Goal: Task Accomplishment & Management: Complete application form

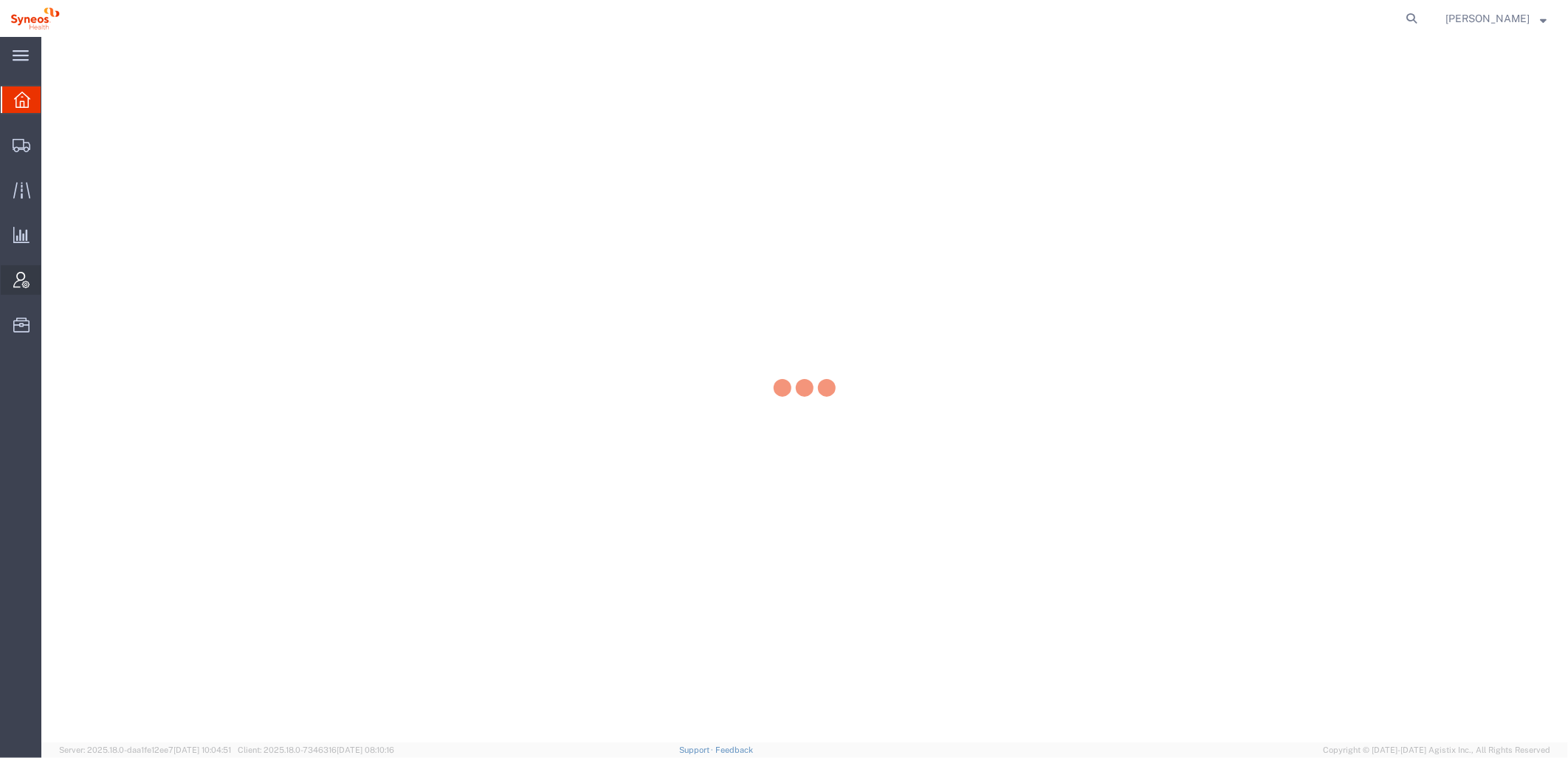
click at [22, 282] on icon at bounding box center [21, 280] width 16 height 16
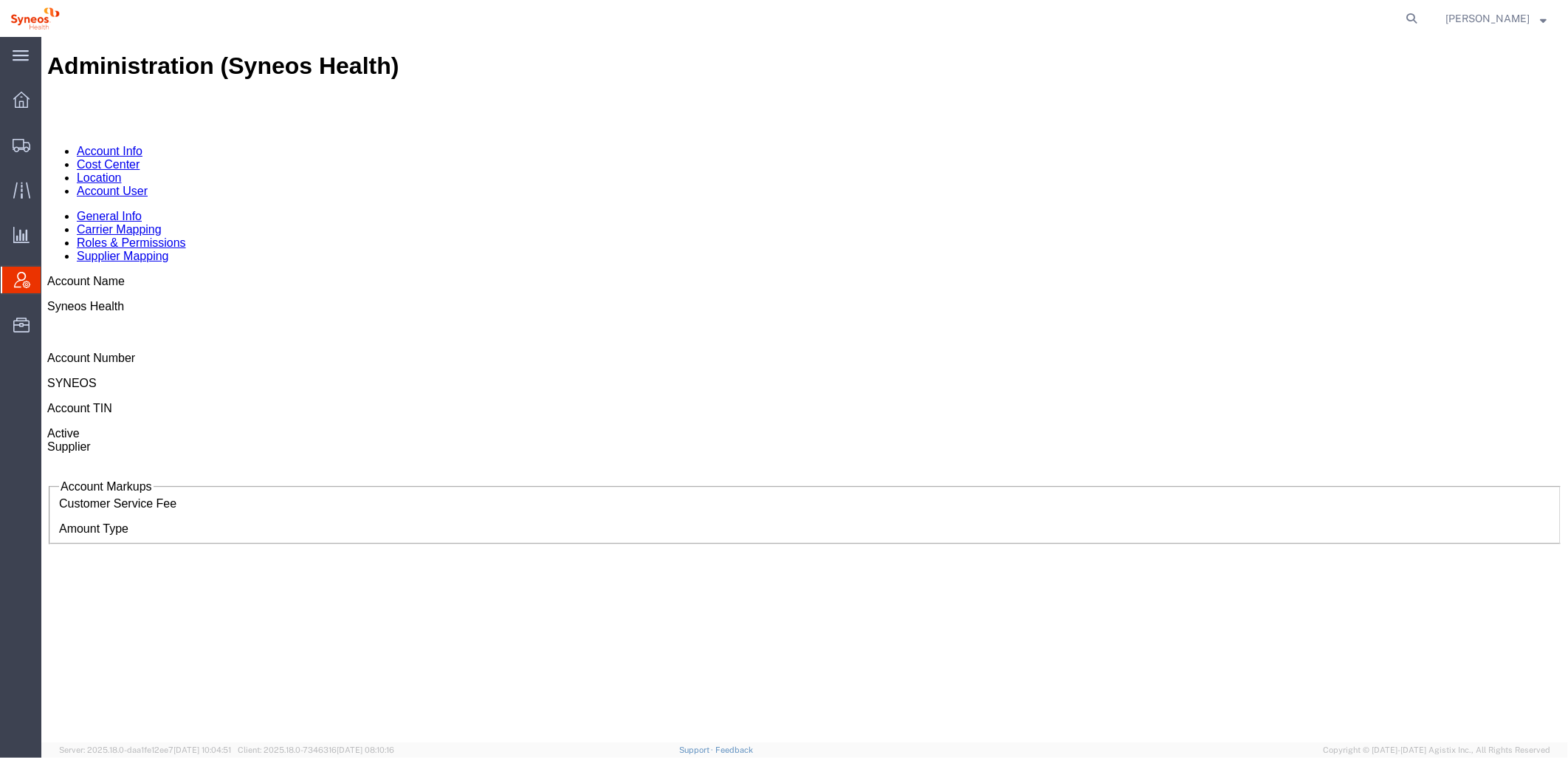
click at [147, 184] on link "Account User" at bounding box center [111, 190] width 71 height 12
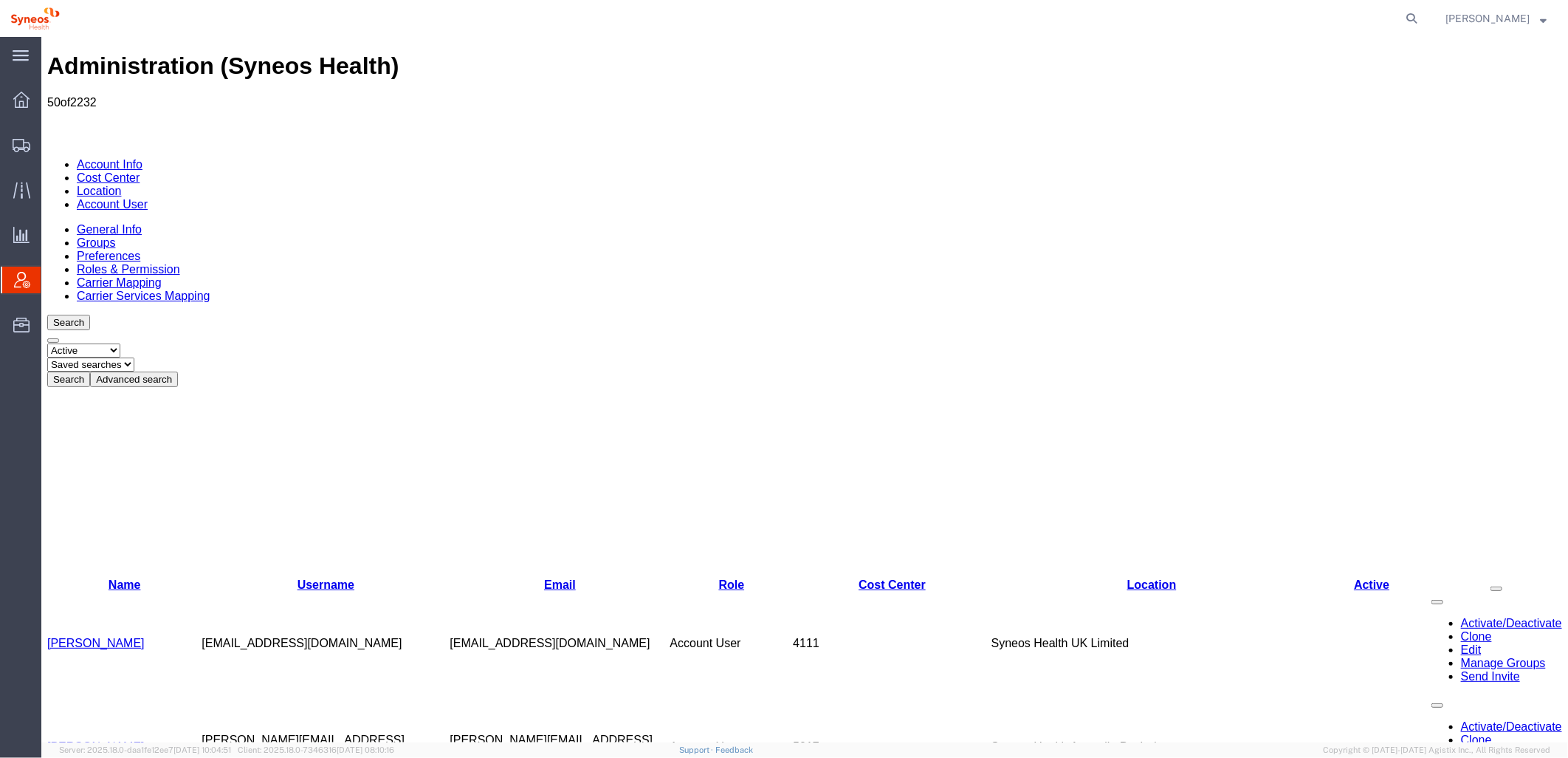
click at [177, 370] on button "Advanced search" at bounding box center [133, 378] width 88 height 15
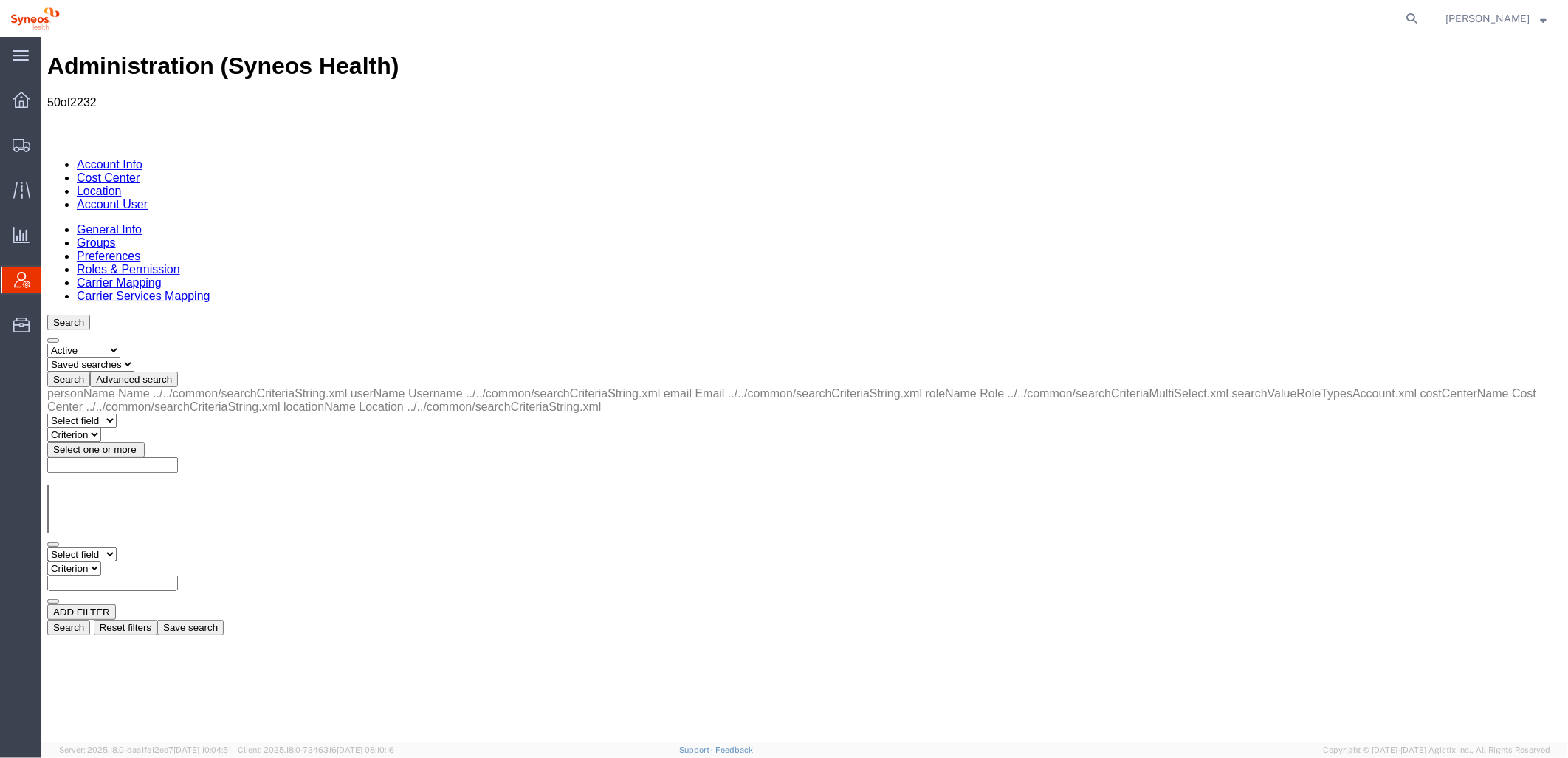
click at [116, 546] on select "Select field Cost Center Email Location Name Role Username" at bounding box center [81, 553] width 69 height 14
select select "locationName"
click at [46, 546] on select "Select field Cost Center Email Location Name Role Username" at bounding box center [81, 553] width 69 height 14
drag, startPoint x: 295, startPoint y: 268, endPoint x: 254, endPoint y: 230, distance: 55.9
click at [135, 561] on select "Criterion contains does not contain is is blank is not blank starts with" at bounding box center [90, 567] width 89 height 14
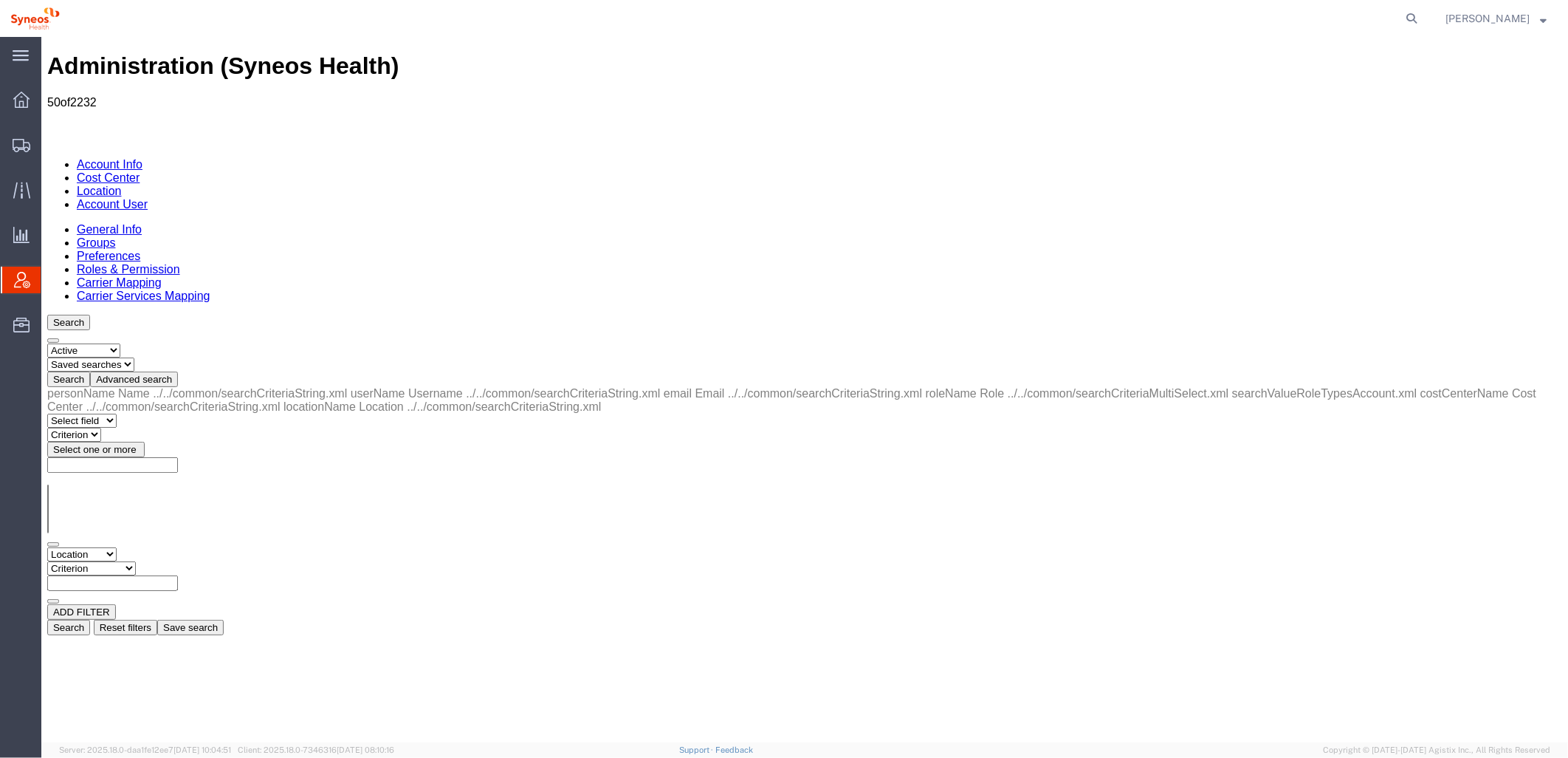
select select "contains"
click at [135, 561] on select "Criterion contains does not contain is is blank is not blank starts with" at bounding box center [90, 567] width 89 height 14
click at [177, 575] on input "text" at bounding box center [111, 582] width 131 height 15
type input "zdnu"
click at [90, 619] on button "Search" at bounding box center [68, 626] width 43 height 15
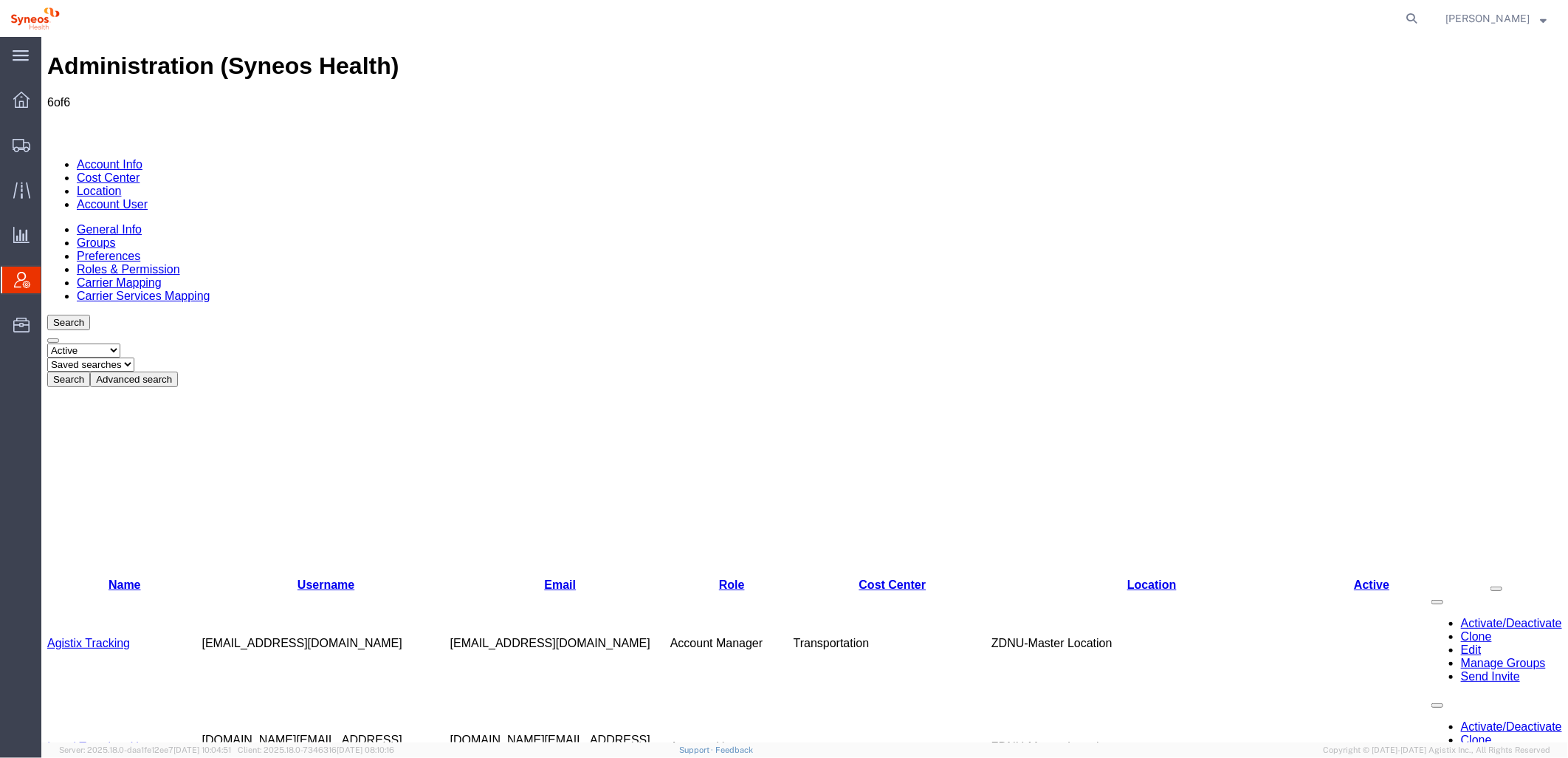
click at [139, 171] on link "Cost Center" at bounding box center [107, 177] width 63 height 12
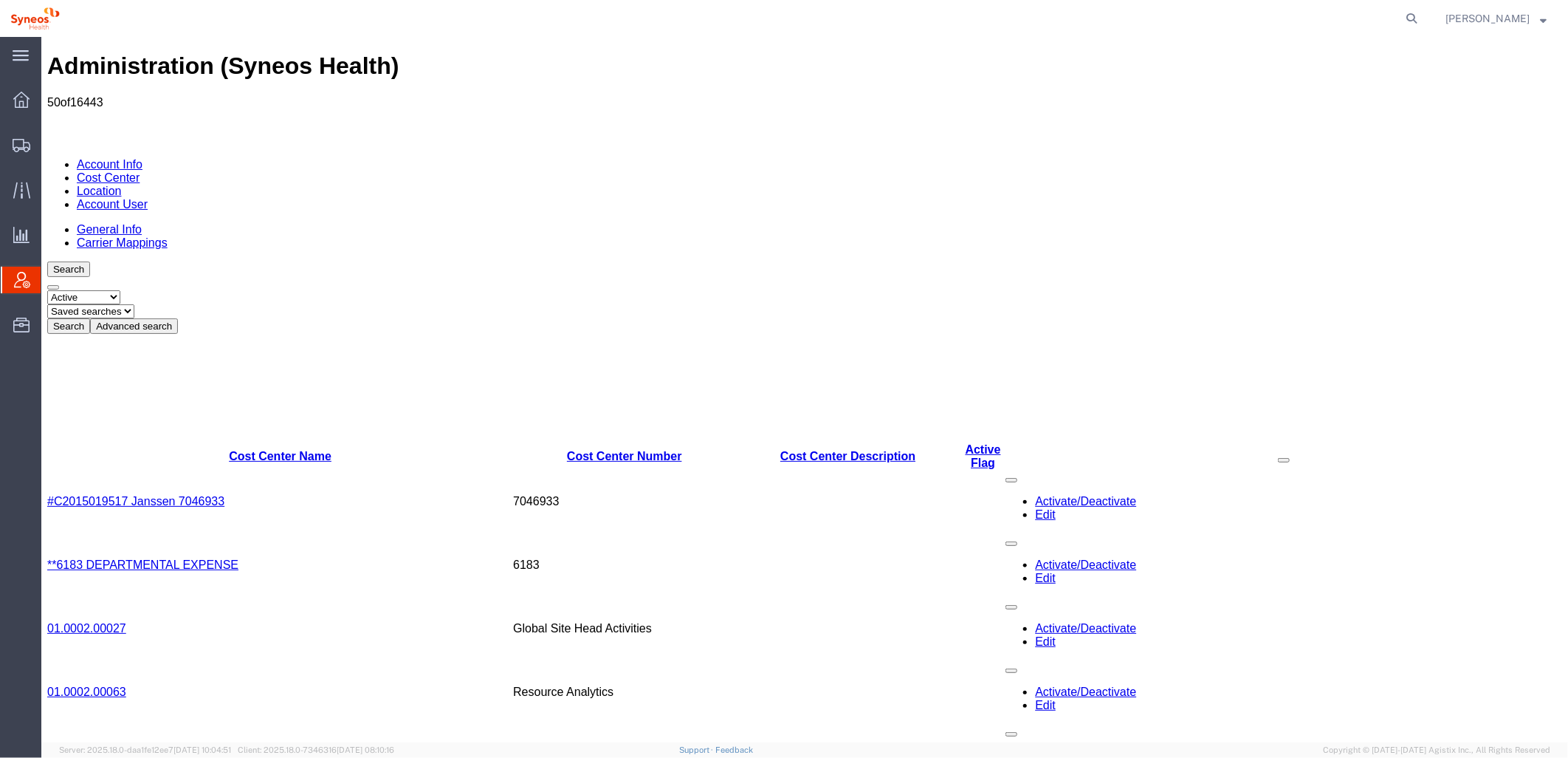
click at [177, 318] on button "Advanced search" at bounding box center [133, 325] width 88 height 15
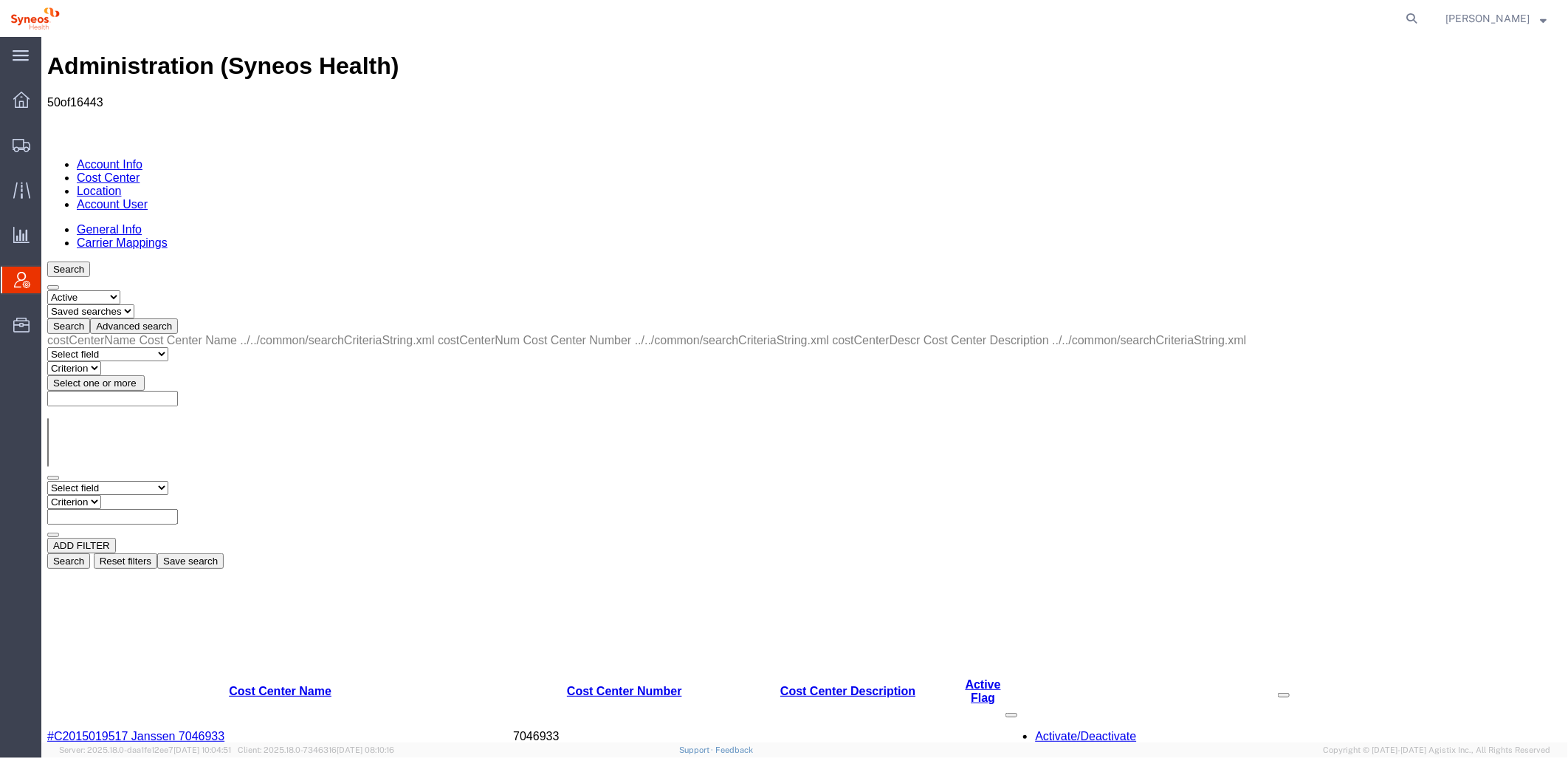
click at [167, 480] on select "Select field Cost Center Description Cost Center Name Cost Center Number" at bounding box center [107, 487] width 121 height 14
select select "costCenterDescr"
click at [46, 480] on select "Select field Cost Center Description Cost Center Name Cost Center Number" at bounding box center [107, 487] width 121 height 14
drag, startPoint x: 312, startPoint y: 268, endPoint x: 271, endPoint y: 231, distance: 55.2
click at [135, 494] on select "Criterion contains does not contain is is blank is not blank starts with" at bounding box center [90, 501] width 89 height 14
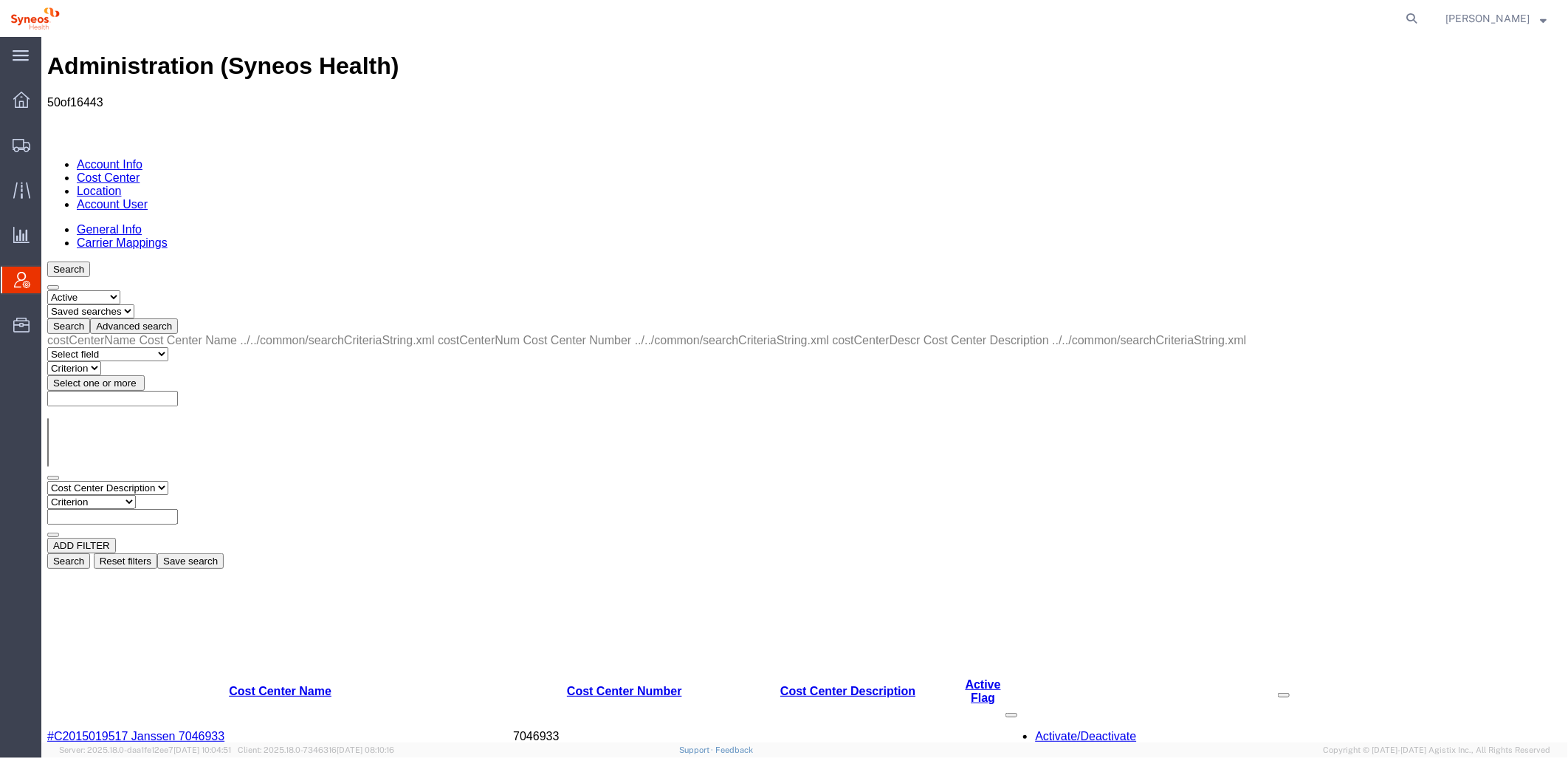
select select "contains"
click at [135, 494] on select "Criterion contains does not contain is is blank is not blank starts with" at bounding box center [90, 501] width 89 height 14
paste input "707217745"
type input "707217745"
click at [90, 553] on button "Search" at bounding box center [68, 560] width 43 height 15
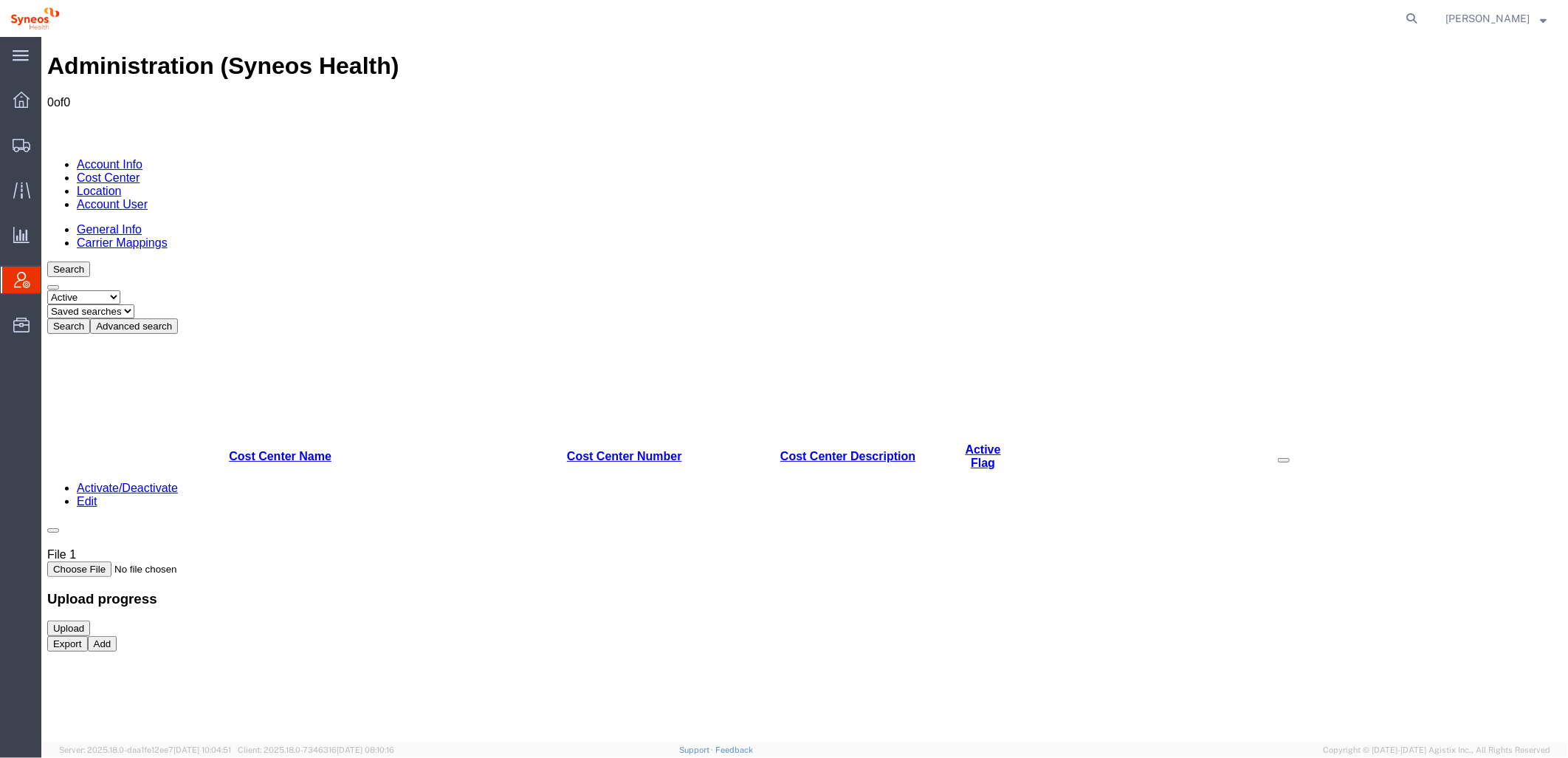
click at [118, 290] on select "Select status Active All Inactive" at bounding box center [83, 296] width 73 height 14
select select "ALL"
click at [46, 290] on select "Select status Active All Inactive" at bounding box center [83, 296] width 73 height 14
click at [90, 318] on button "Search" at bounding box center [68, 325] width 43 height 15
click at [177, 318] on button "Advanced search" at bounding box center [133, 325] width 88 height 15
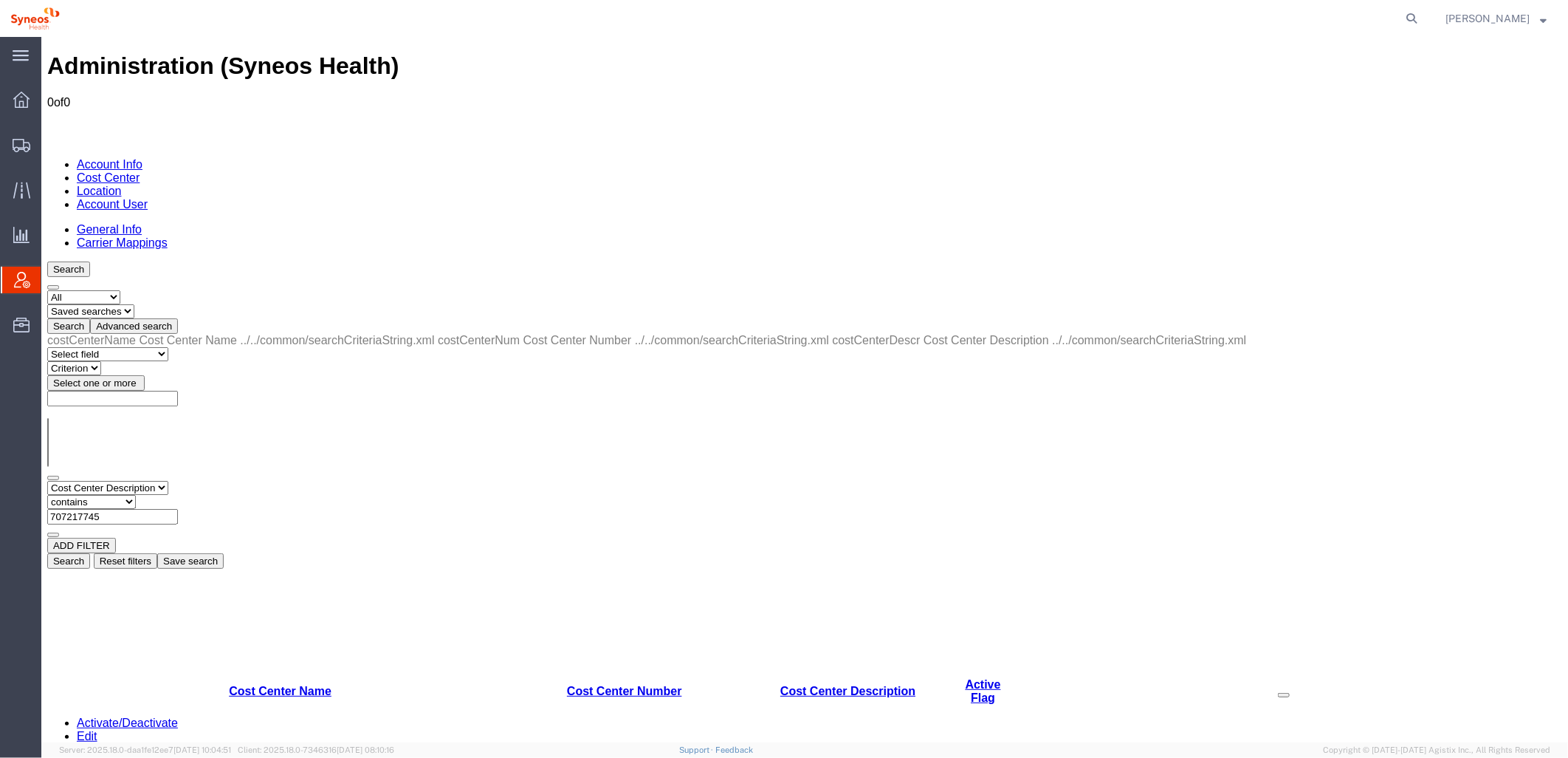
click at [168, 480] on select "Select field Cost Center Description Cost Center Name Cost Center Number" at bounding box center [107, 487] width 121 height 14
select select "costCenterName"
click at [46, 480] on select "Select field Cost Center Description Cost Center Name Cost Center Number" at bounding box center [107, 487] width 121 height 14
paste input "707217745"
type input "707217745"
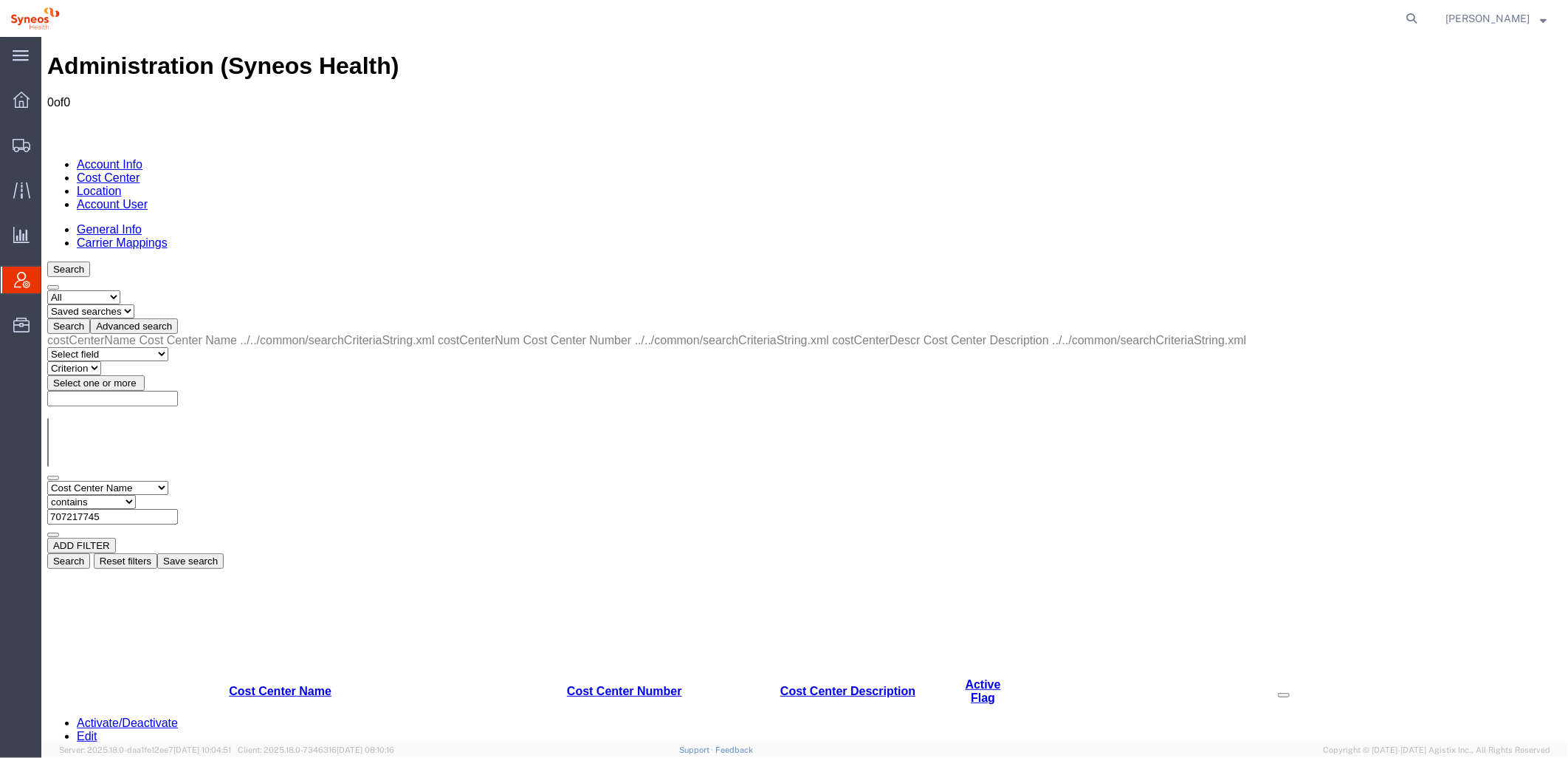
click at [90, 318] on button "Search" at bounding box center [68, 325] width 43 height 15
click at [168, 480] on select "Select field Cost Center Description Cost Center Name Cost Center Number" at bounding box center [107, 487] width 121 height 14
select select "costCenterDescr"
click at [46, 480] on select "Select field Cost Center Description Cost Center Name Cost Center Number" at bounding box center [107, 487] width 121 height 14
paste input "707217745"
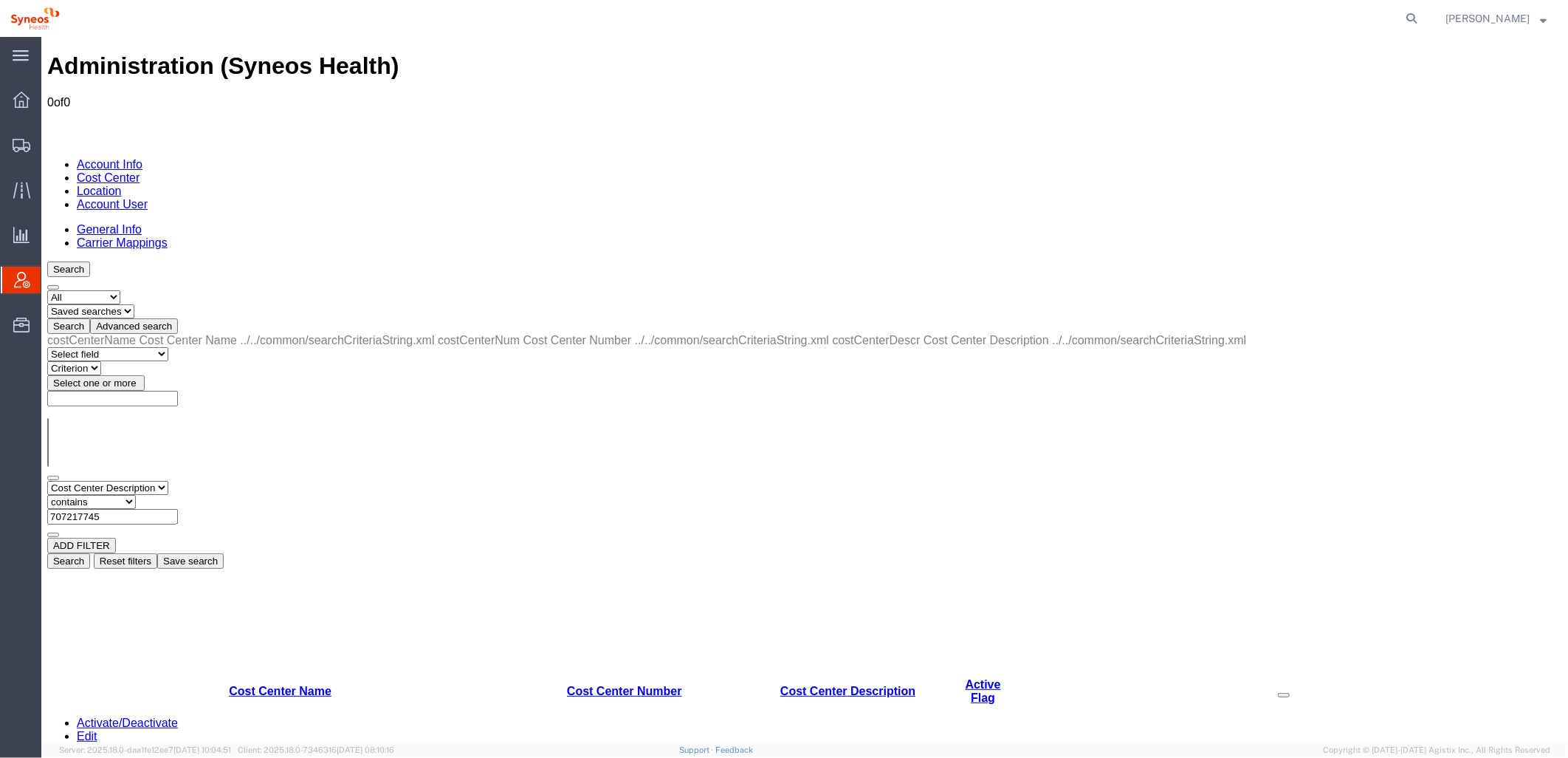
type input "707217745"
click at [90, 553] on button "Search" at bounding box center [68, 560] width 43 height 15
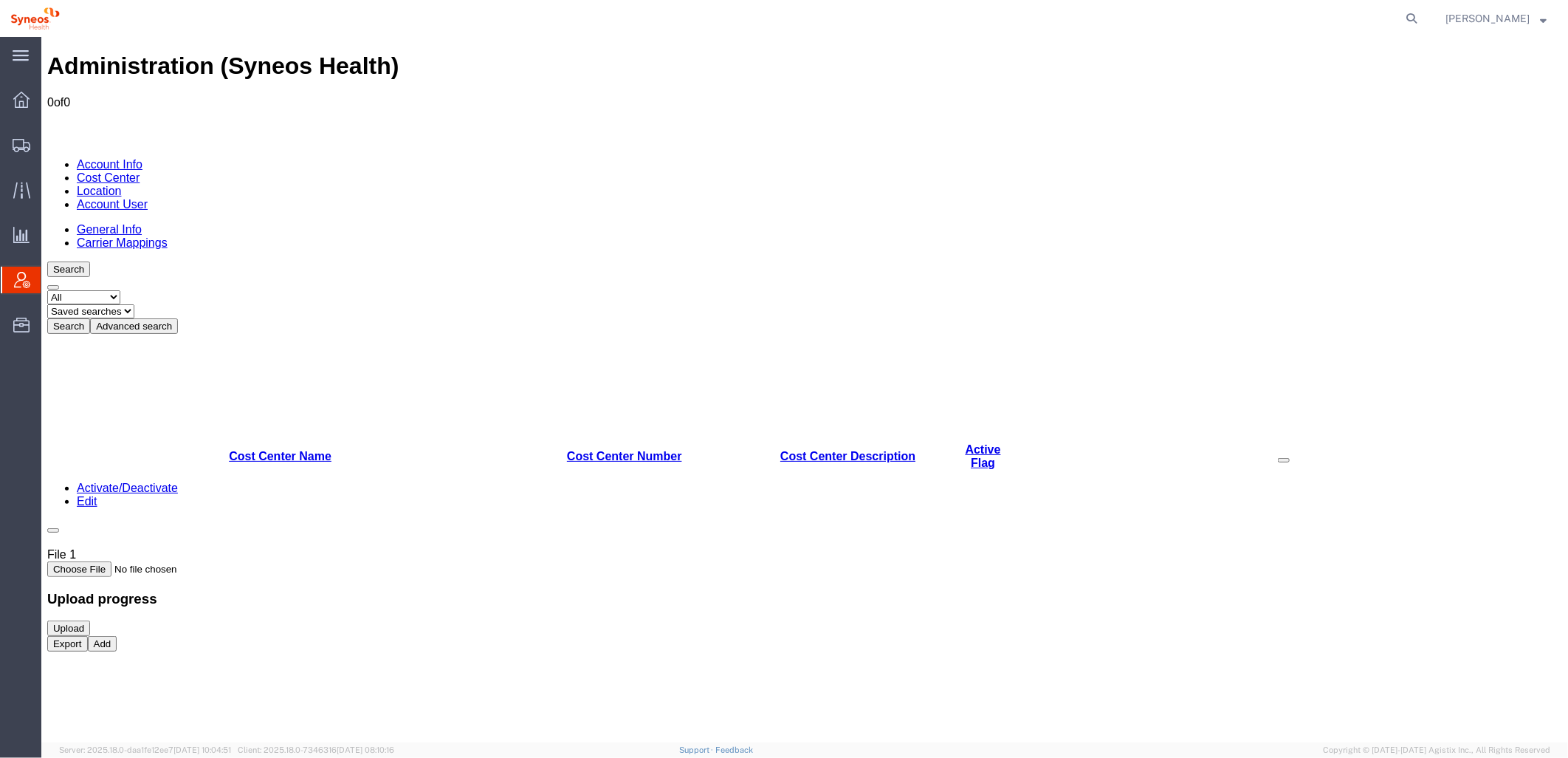
click at [177, 318] on button "Advanced search" at bounding box center [133, 325] width 88 height 15
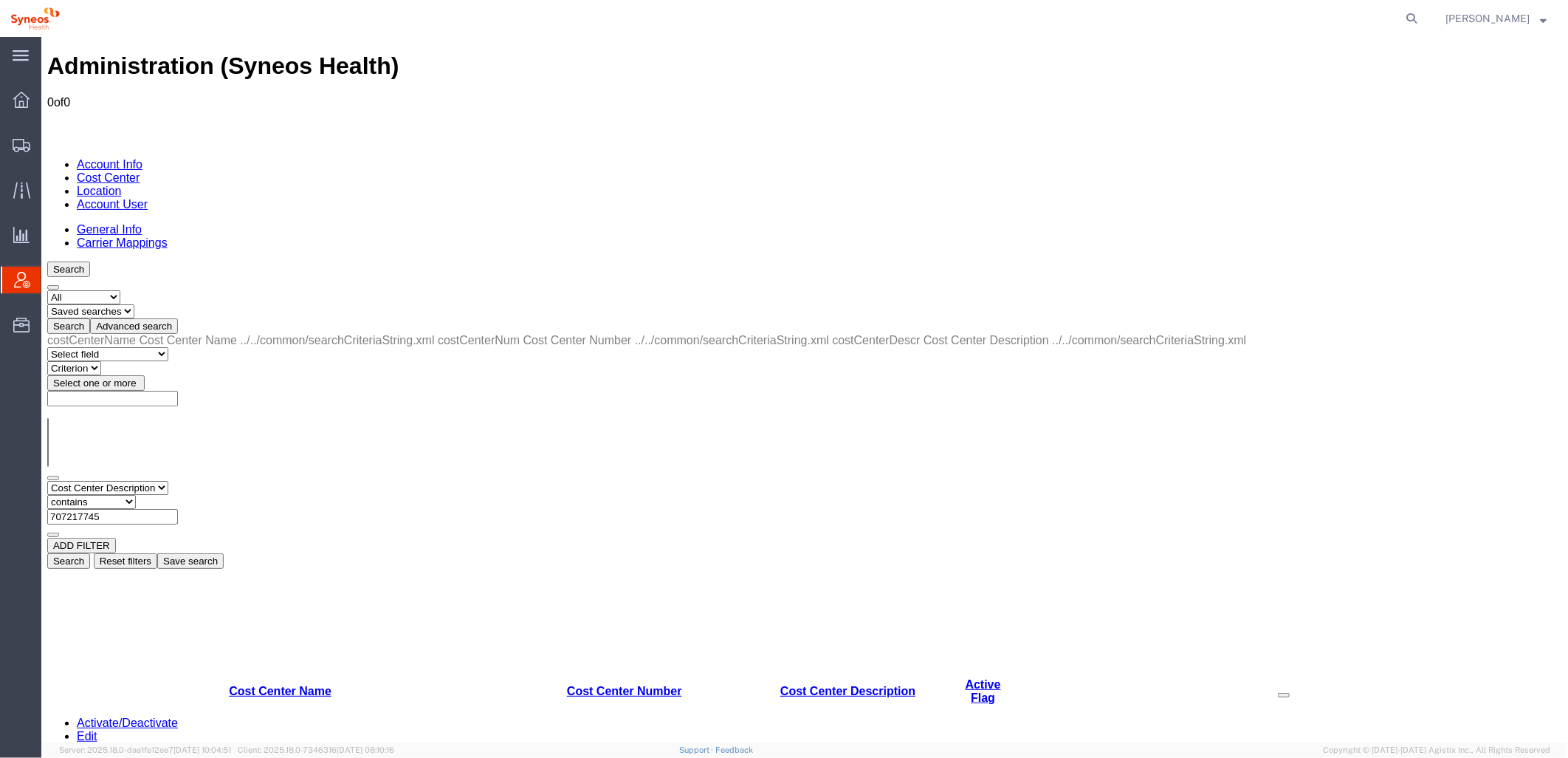
click at [164, 480] on select "Select field Cost Center Description Cost Center Name Cost Center Number" at bounding box center [107, 487] width 121 height 14
select select "costCenterNum"
click at [46, 480] on select "Select field Cost Center Description Cost Center Name Cost Center Number" at bounding box center [107, 487] width 121 height 14
paste input "707217745"
type input "707217745"
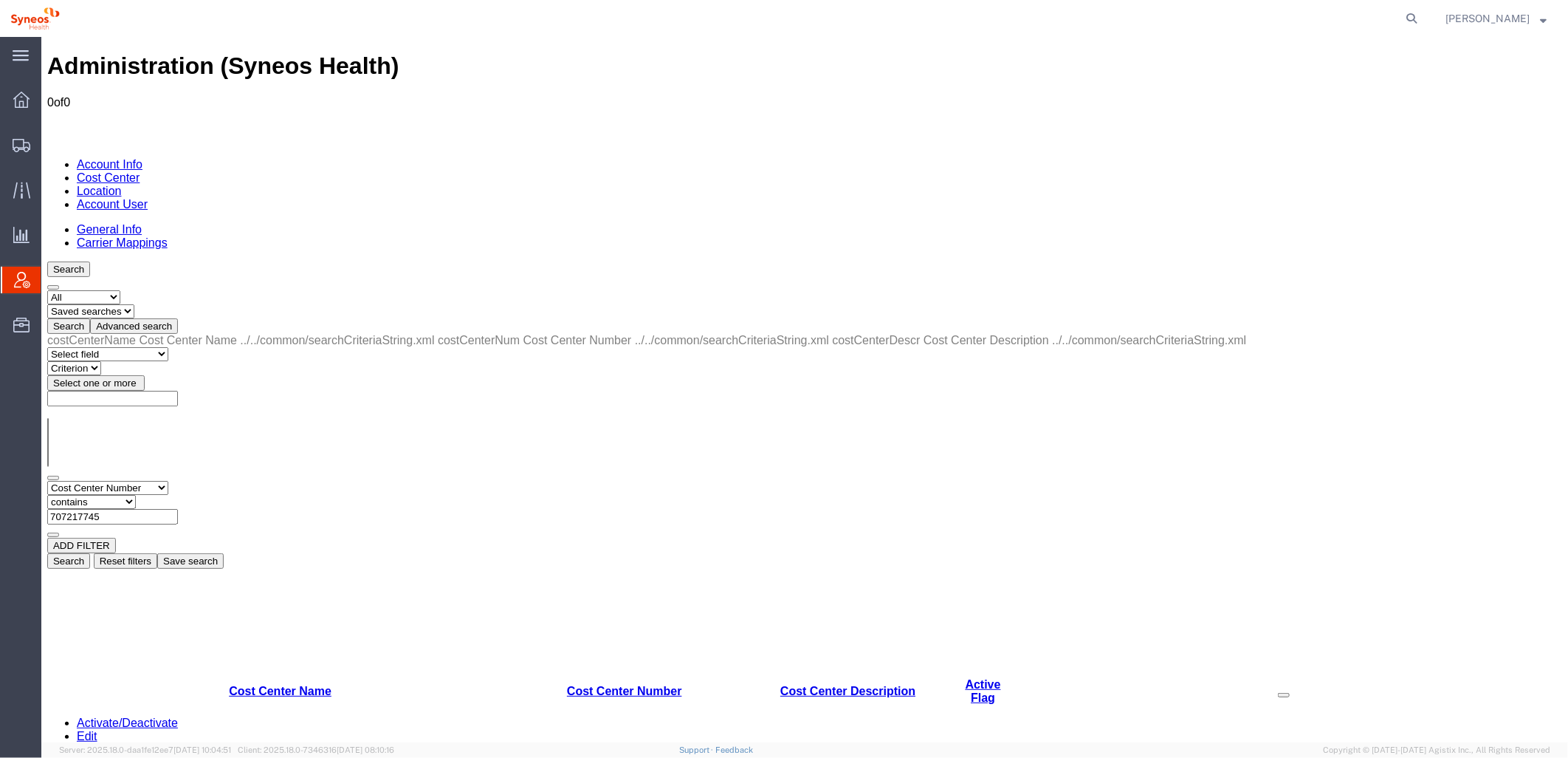
click at [90, 553] on button "Search" at bounding box center [68, 560] width 43 height 15
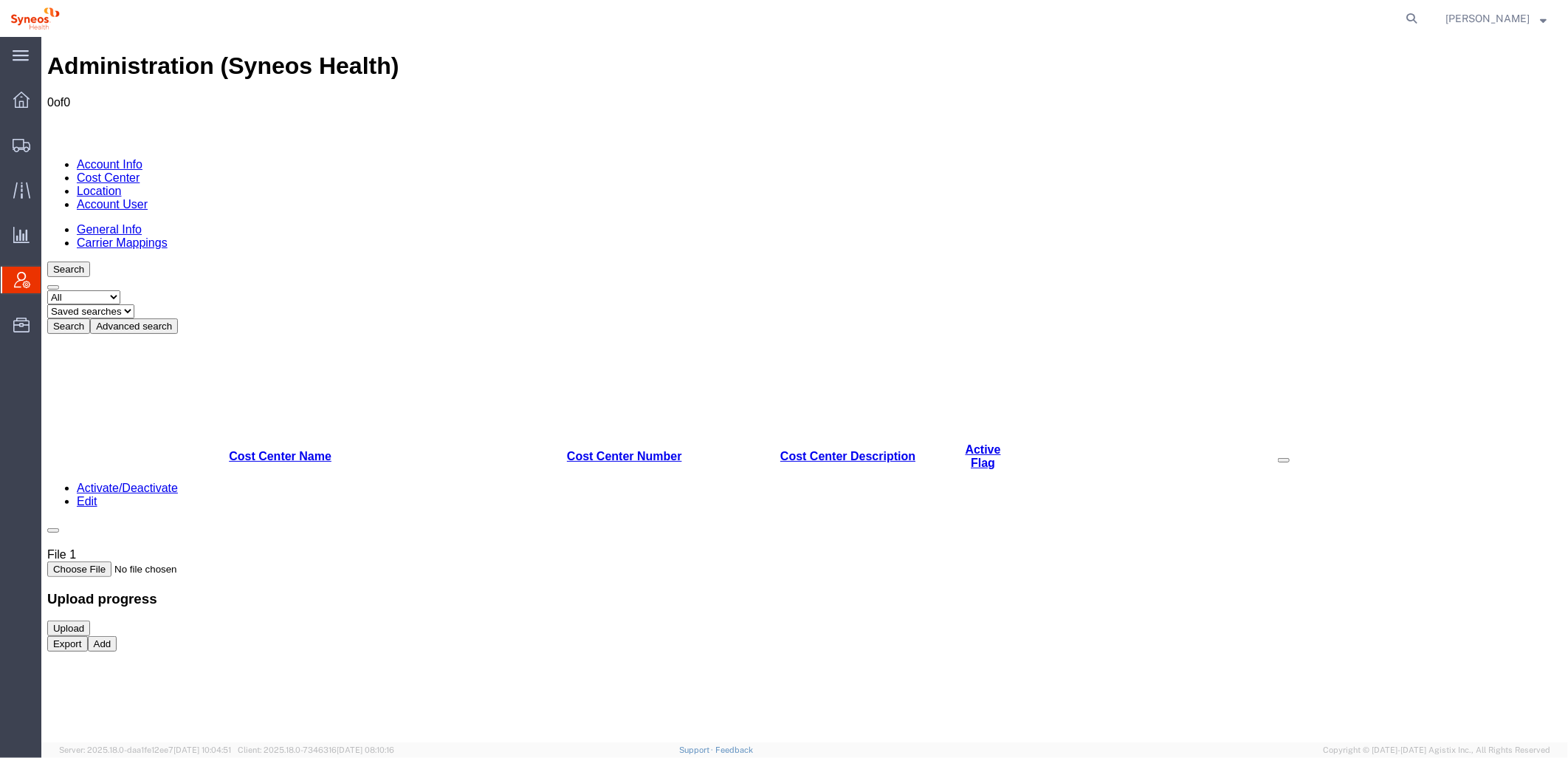
click at [177, 318] on button "Advanced search" at bounding box center [133, 325] width 88 height 15
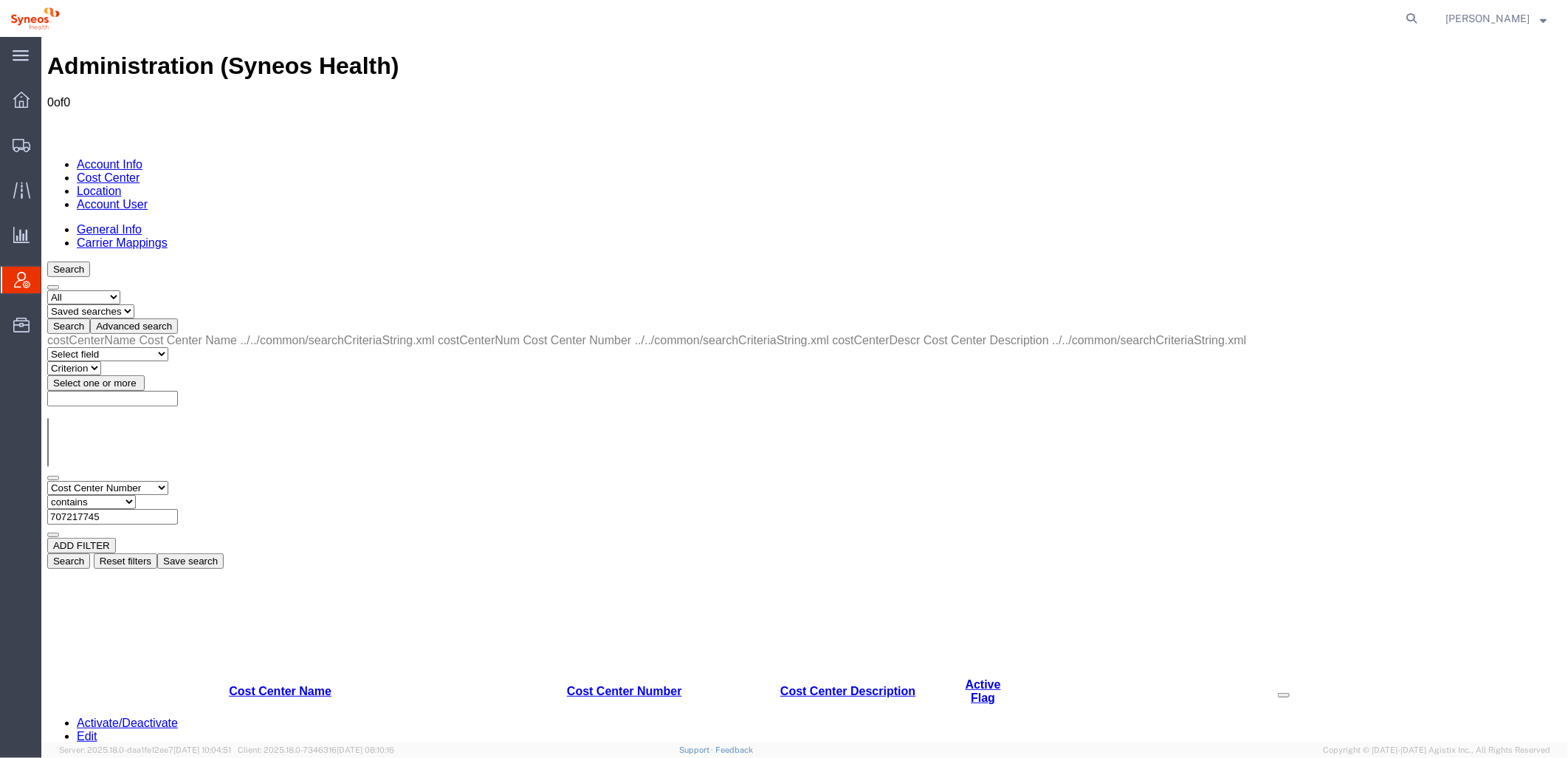
click at [168, 480] on select "Select field Cost Center Description Cost Center Name Cost Center Number" at bounding box center [107, 487] width 121 height 14
select select "costCenterDescr"
click at [46, 480] on select "Select field Cost Center Description Cost Center Name Cost Center Number" at bounding box center [107, 487] width 121 height 14
click at [177, 508] on input "text" at bounding box center [111, 515] width 131 height 15
paste input "707217745"
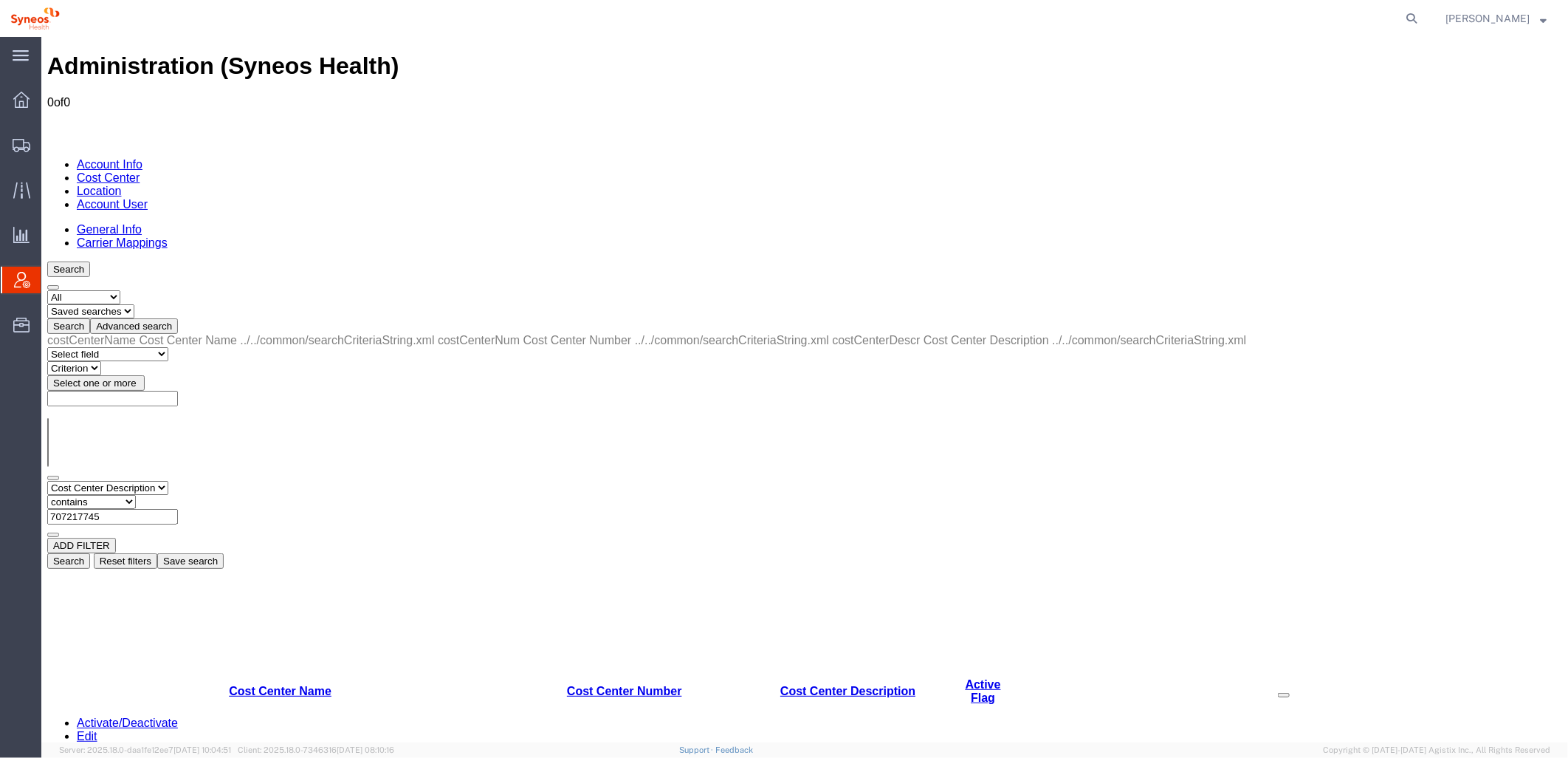
drag, startPoint x: 1332, startPoint y: 256, endPoint x: 1317, endPoint y: 268, distance: 19.2
click at [90, 553] on button "Search" at bounding box center [68, 560] width 43 height 15
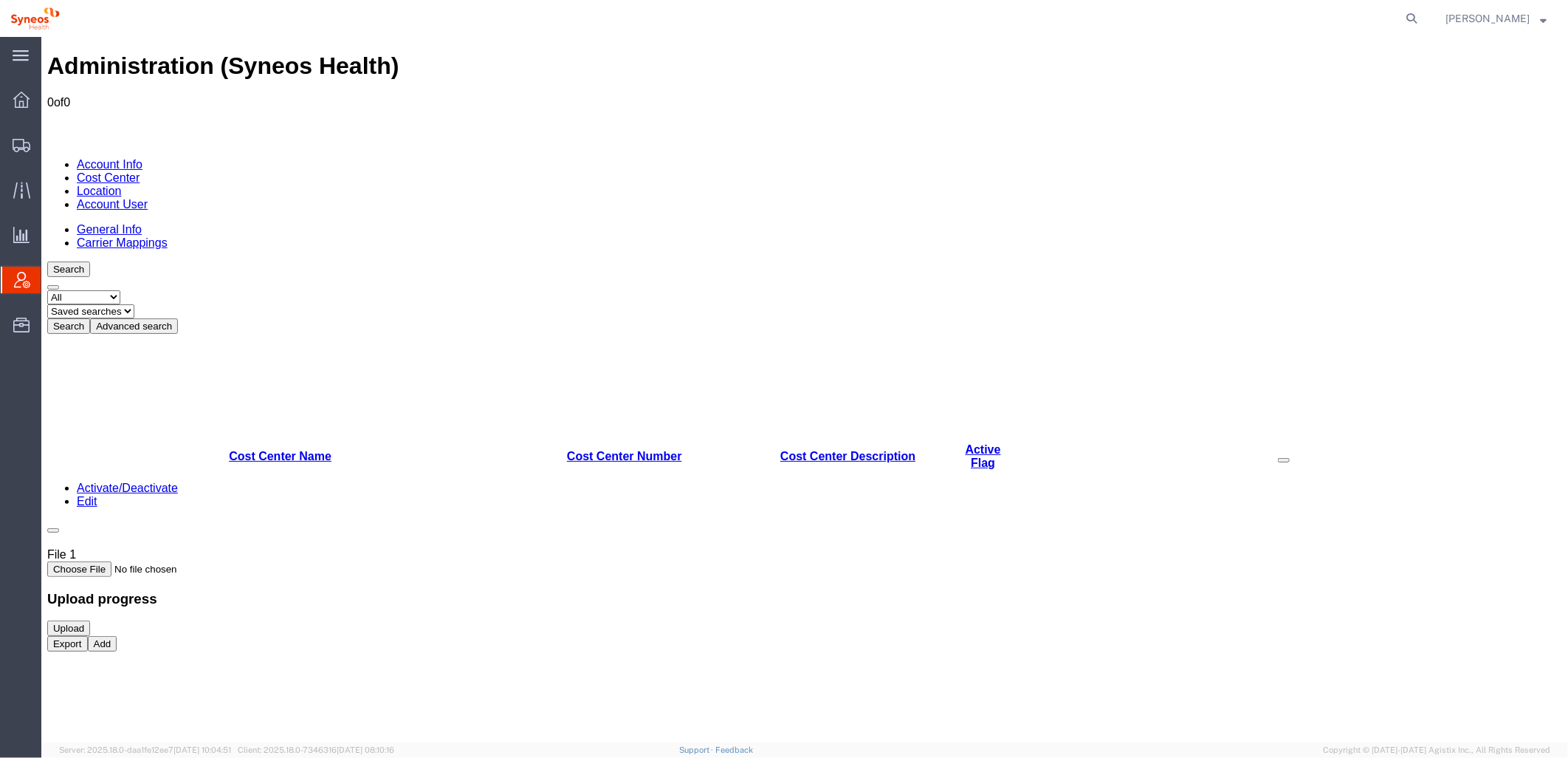
drag, startPoint x: 352, startPoint y: 165, endPoint x: 342, endPoint y: 177, distance: 15.6
click at [177, 318] on button "Advanced search" at bounding box center [133, 325] width 88 height 15
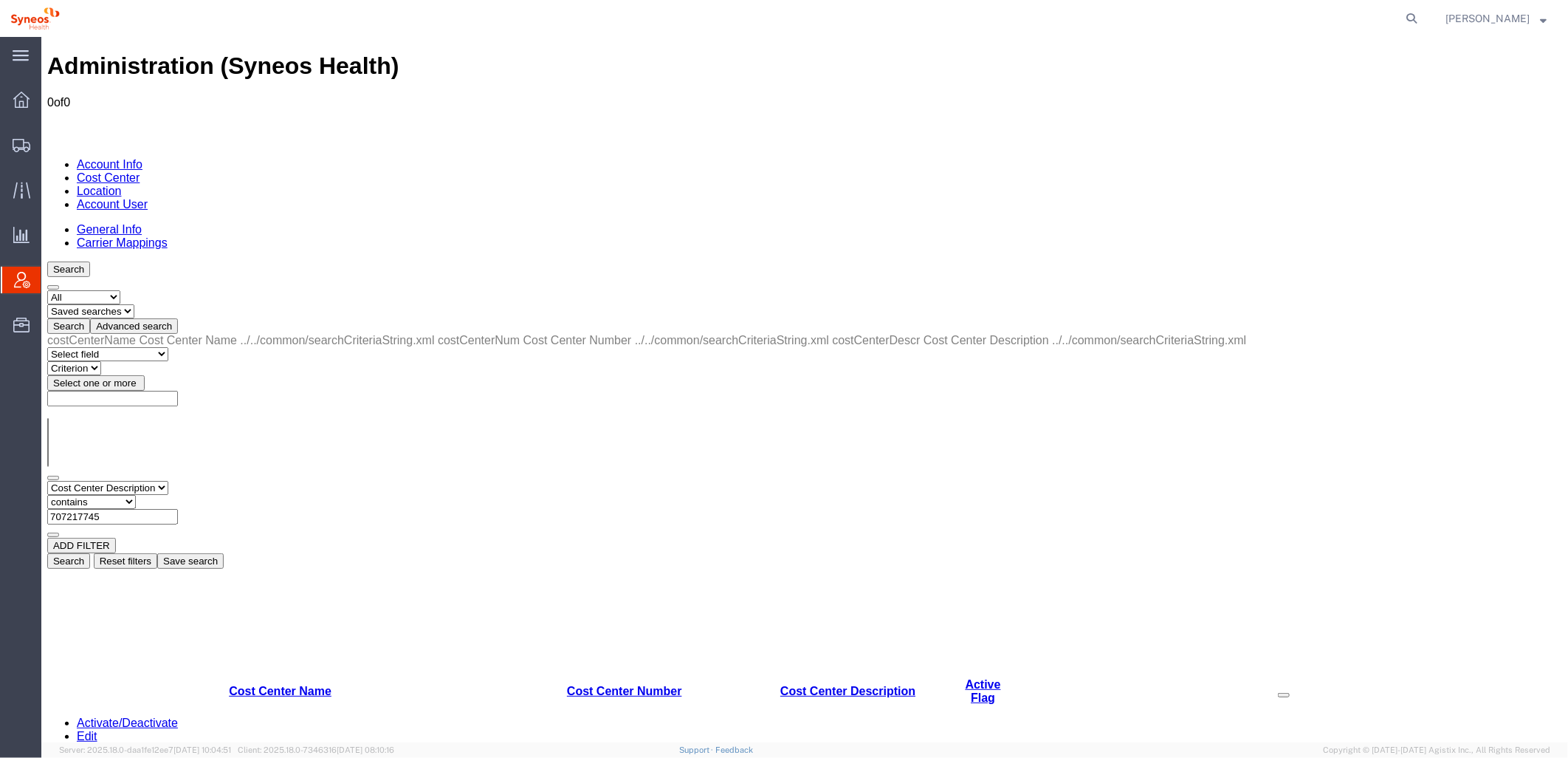
drag, startPoint x: 380, startPoint y: 226, endPoint x: 247, endPoint y: 223, distance: 133.0
click at [247, 480] on div "Select field Cost Center Description Cost Center Name Cost Center Number Criter…" at bounding box center [804, 509] width 1515 height 57
paste input "Lilly"
type input "Lilly"
click at [90, 553] on button "Search" at bounding box center [68, 560] width 43 height 15
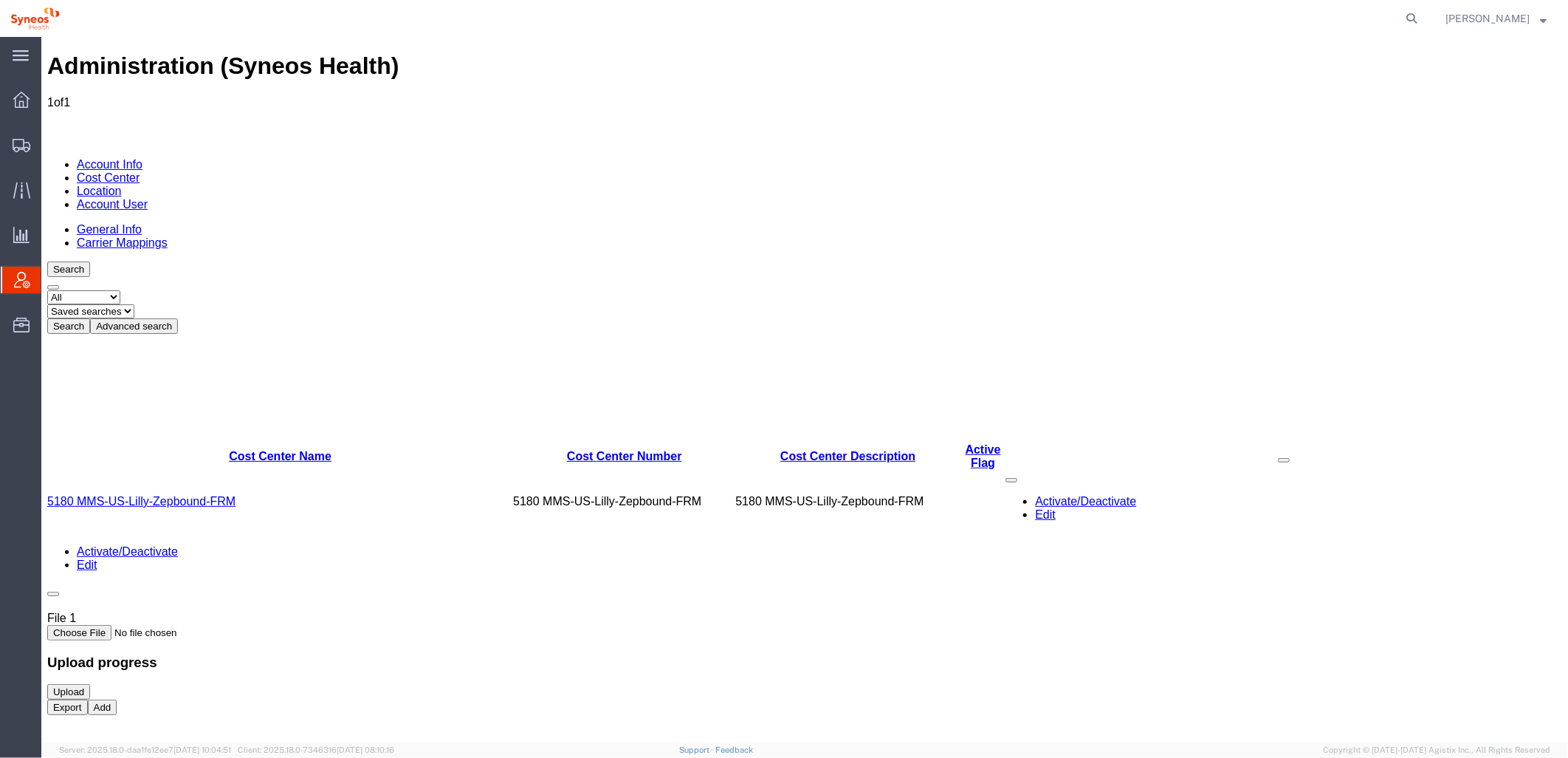
click at [177, 318] on button "Advanced search" at bounding box center [133, 325] width 88 height 15
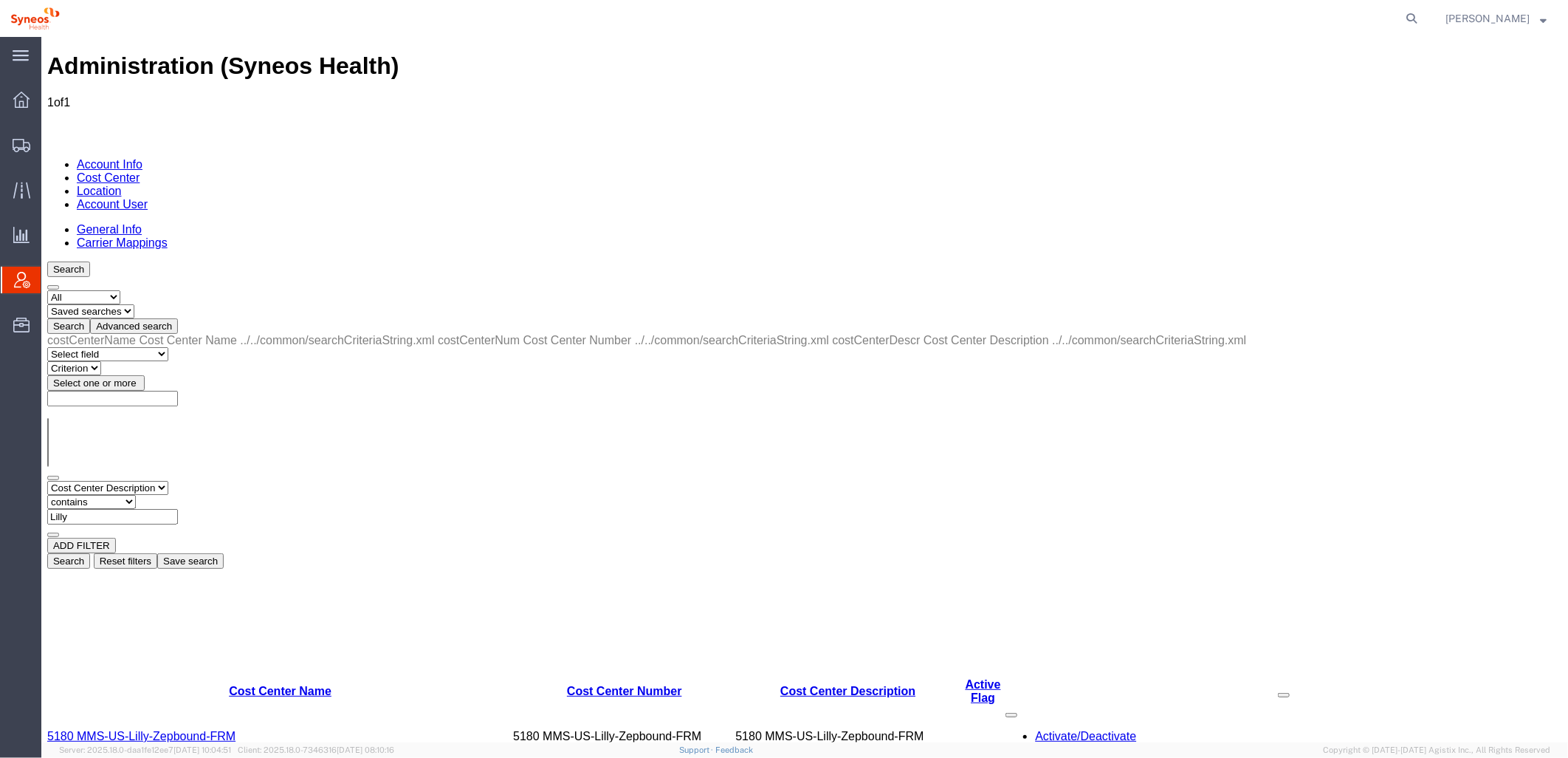
click at [168, 480] on select "Select field Cost Center Description Cost Center Name Cost Center Number" at bounding box center [107, 487] width 121 height 14
select select "costCenterName"
click at [46, 480] on select "Select field Cost Center Description Cost Center Name Cost Center Number" at bounding box center [107, 487] width 121 height 14
click at [177, 508] on input "text" at bounding box center [111, 515] width 131 height 15
paste input "Lilly"
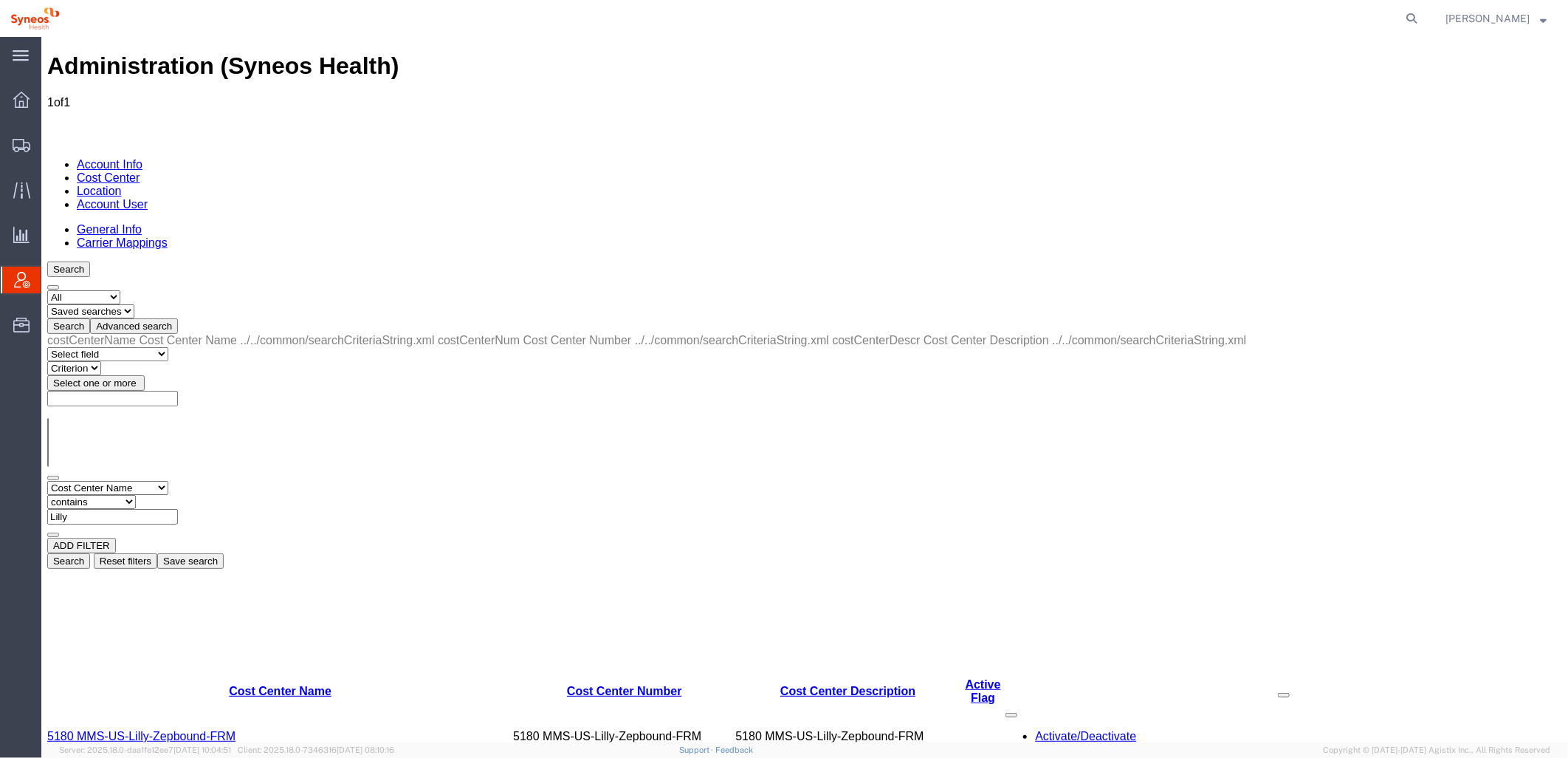
type input "Lilly"
click at [90, 553] on button "Search" at bounding box center [68, 560] width 43 height 15
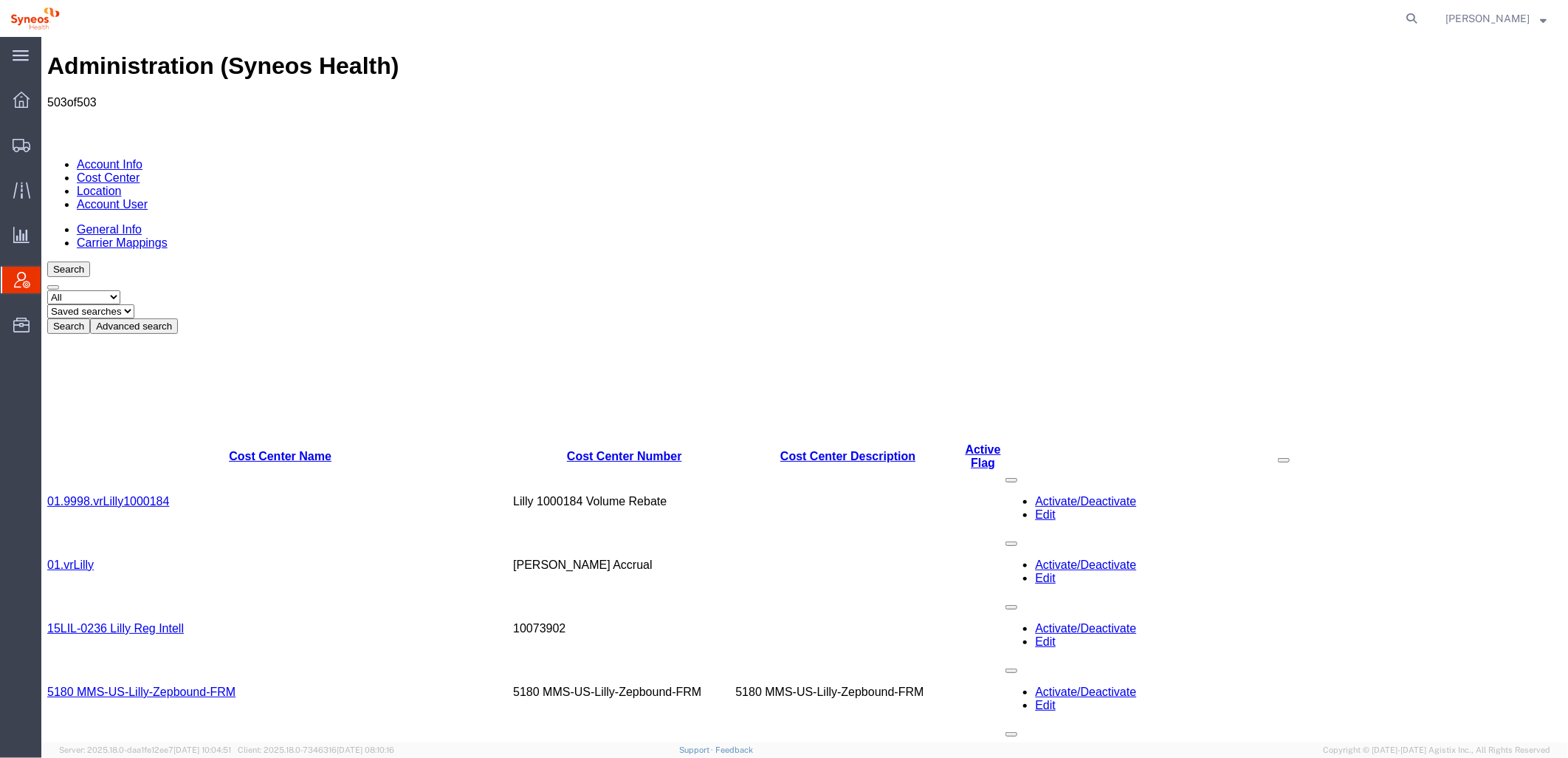
click at [27, 281] on icon at bounding box center [22, 280] width 16 height 16
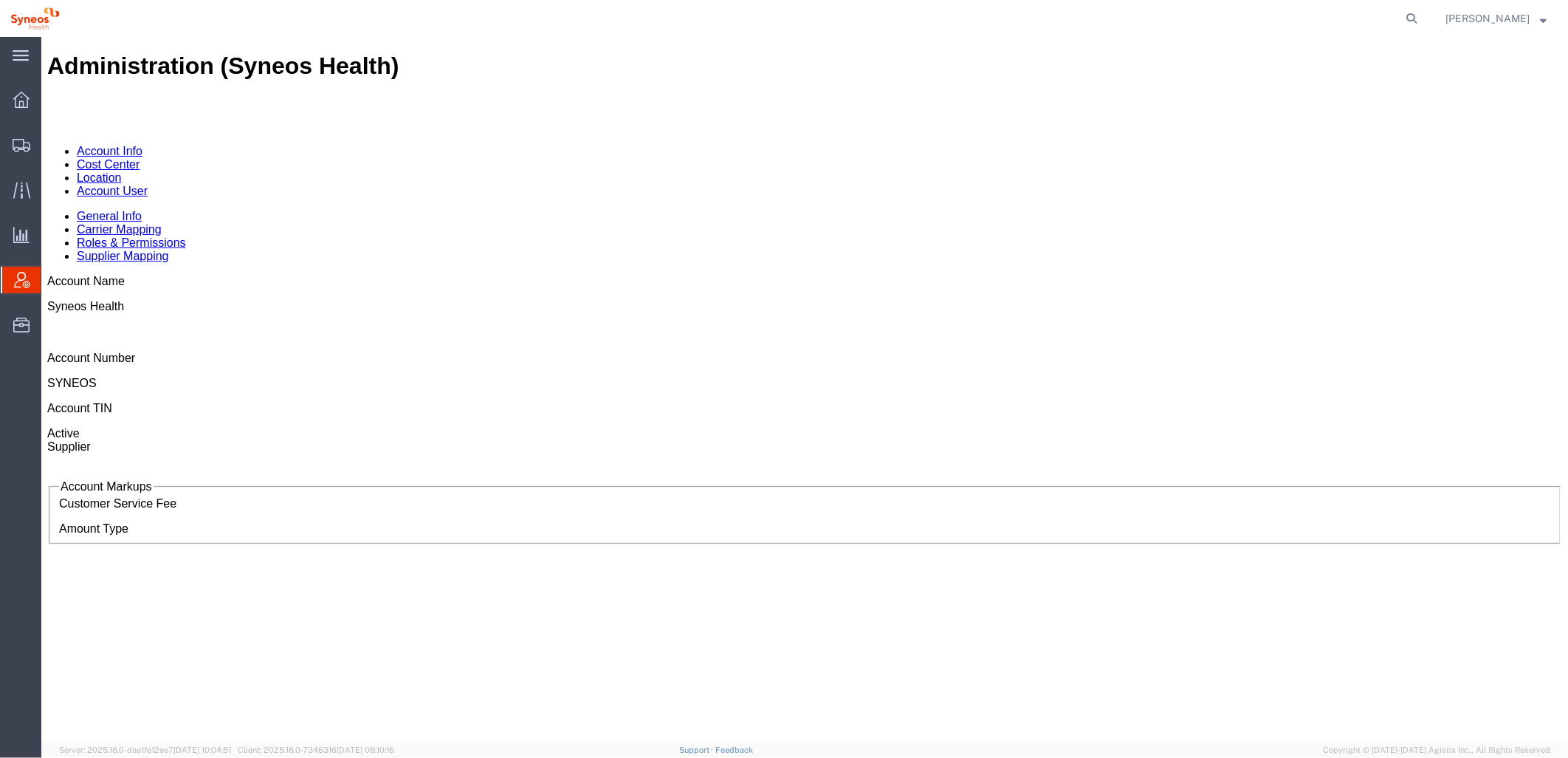
click at [139, 157] on link "Cost Center" at bounding box center [107, 163] width 63 height 12
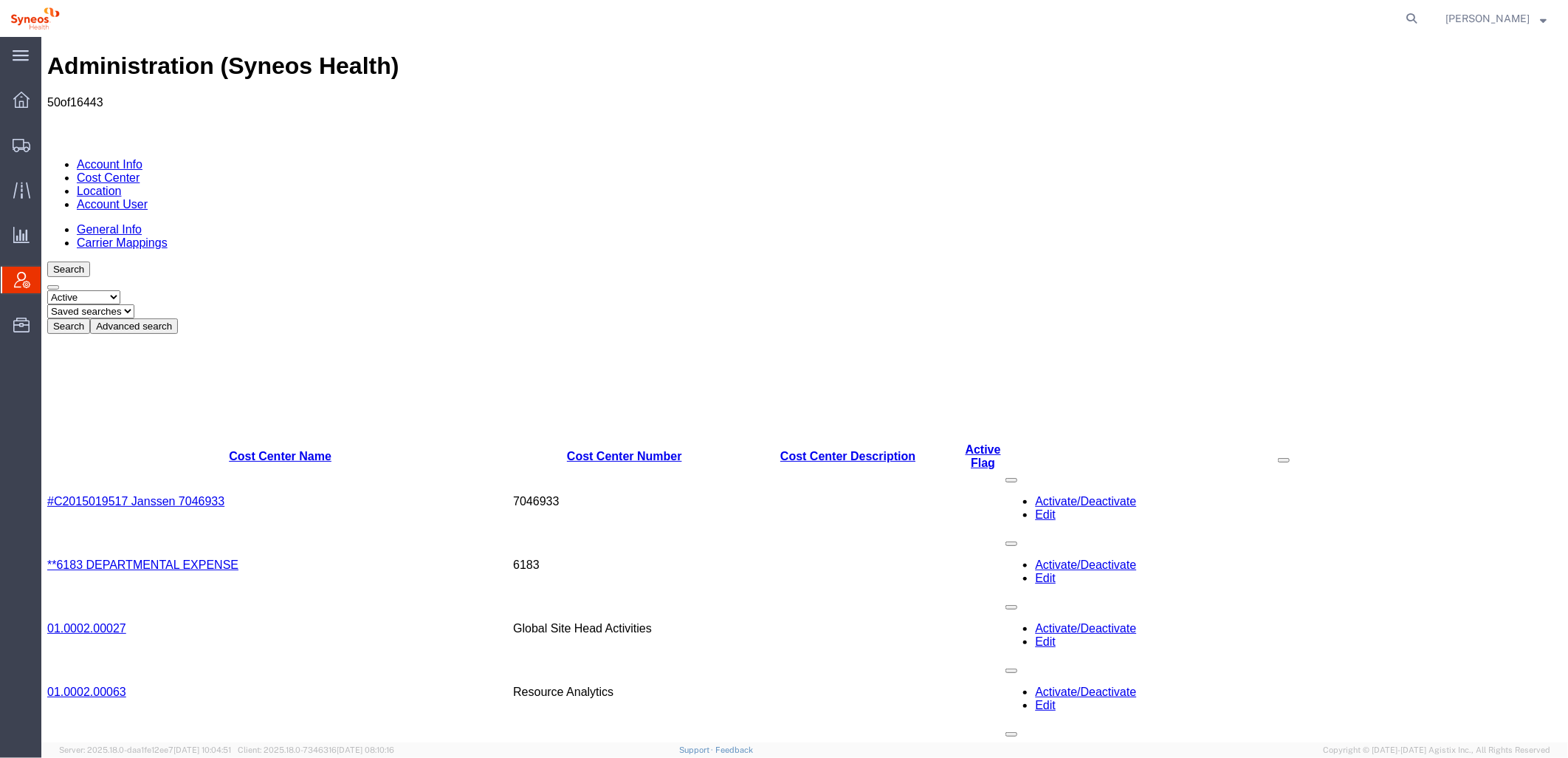
click at [120, 290] on select "Select status Active All Inactive" at bounding box center [83, 296] width 73 height 14
select select "ALL"
click at [46, 290] on select "Select status Active All Inactive" at bounding box center [83, 296] width 73 height 14
click at [177, 318] on button "Advanced search" at bounding box center [133, 325] width 88 height 15
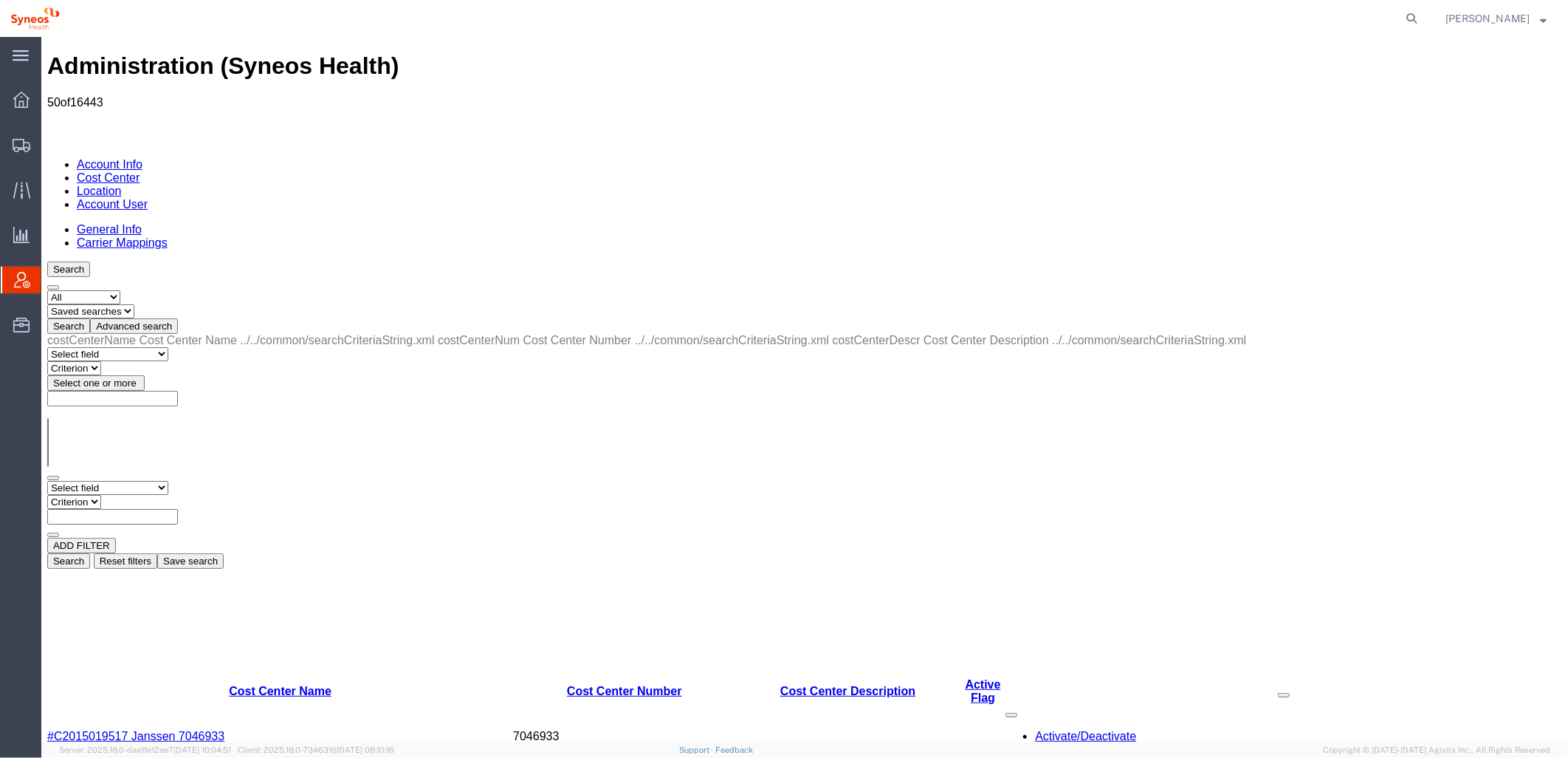
click at [168, 480] on select "Select field Cost Center Description Cost Center Name Cost Center Number" at bounding box center [107, 487] width 121 height 14
select select "costCenterNum"
click at [46, 480] on select "Select field Cost Center Description Cost Center Name Cost Center Number" at bounding box center [107, 487] width 121 height 14
click at [135, 494] on select "Criterion contains does not contain is is blank is not blank starts with" at bounding box center [90, 501] width 89 height 14
select select "contains"
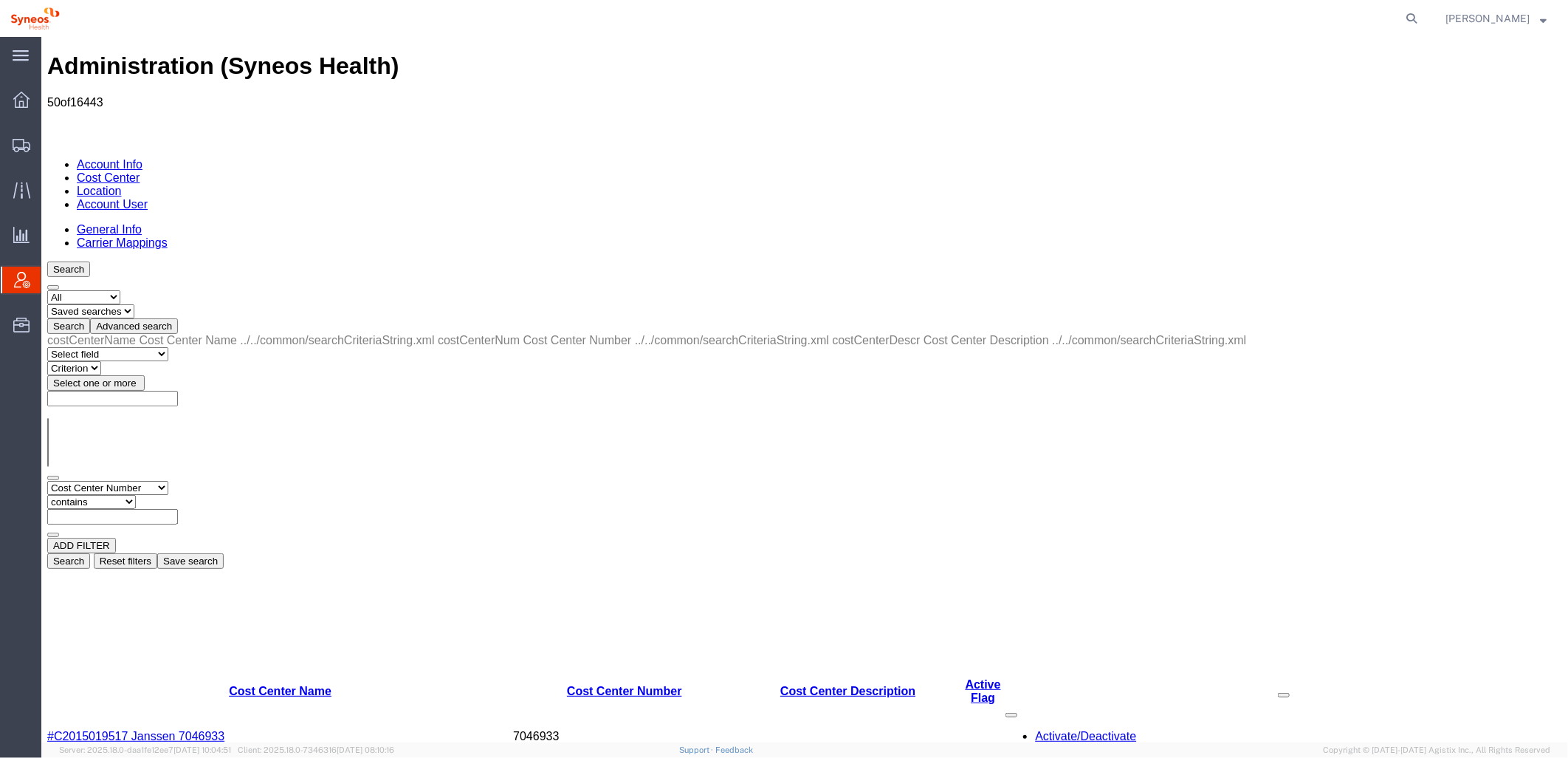
click at [135, 494] on select "Criterion contains does not contain is is blank is not blank starts with" at bounding box center [90, 501] width 89 height 14
paste input "707217745"
type input "707217745"
click at [90, 553] on button "Search" at bounding box center [68, 560] width 43 height 15
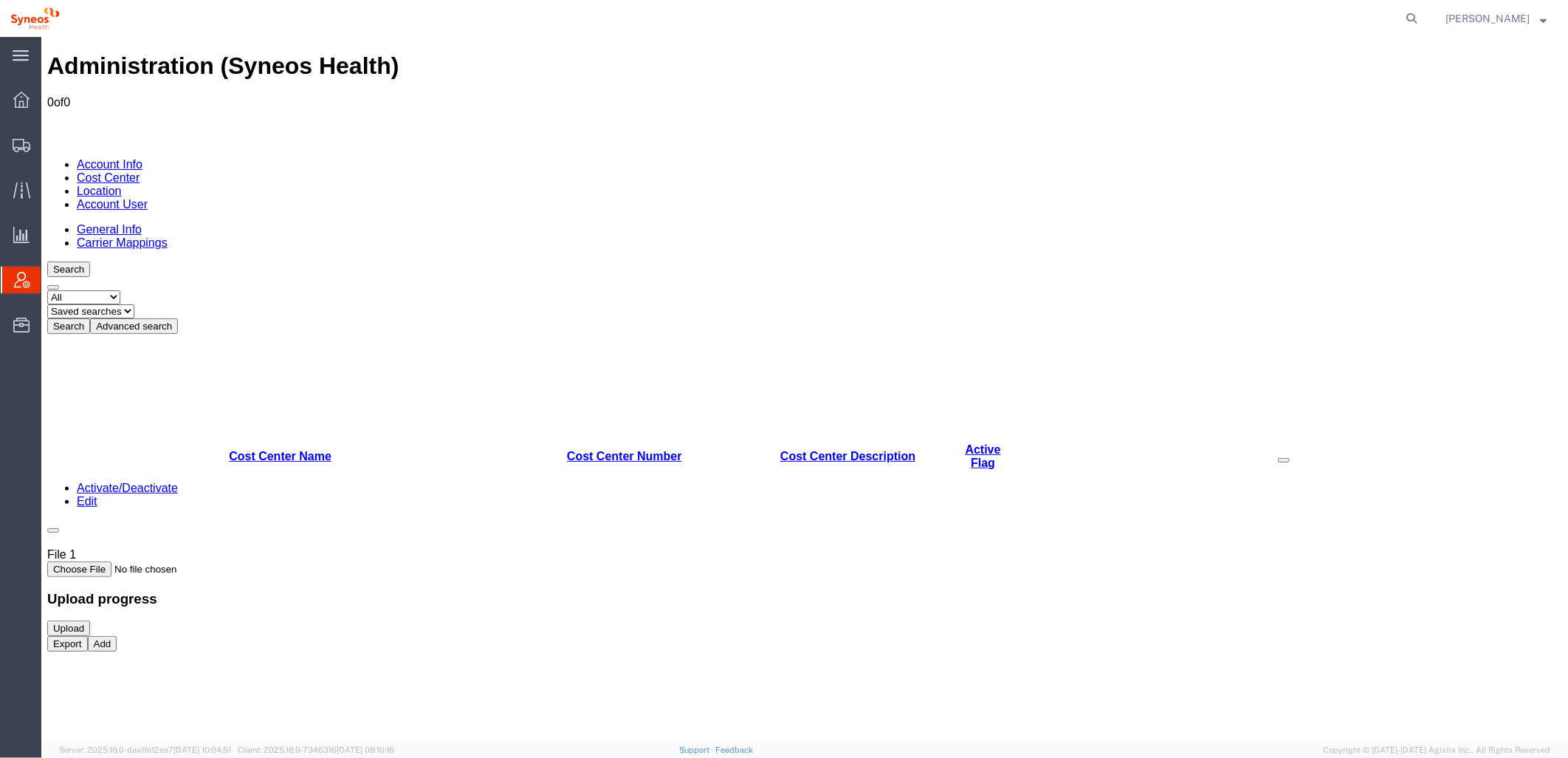
click at [116, 651] on button "Add" at bounding box center [102, 642] width 29 height 15
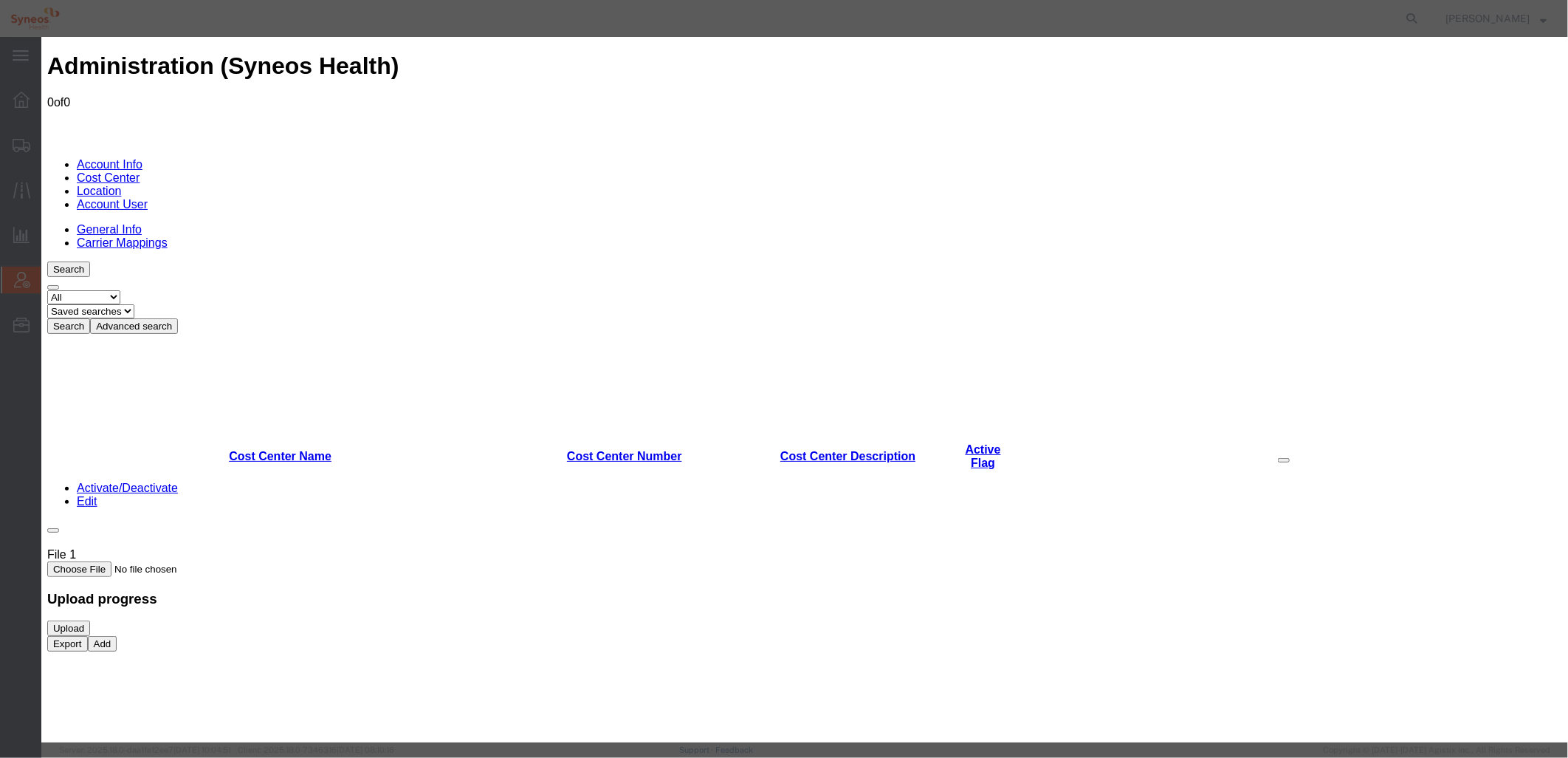
select select "COSTCENTER"
paste input "Lilly-Omvoh Project Code 70721774"
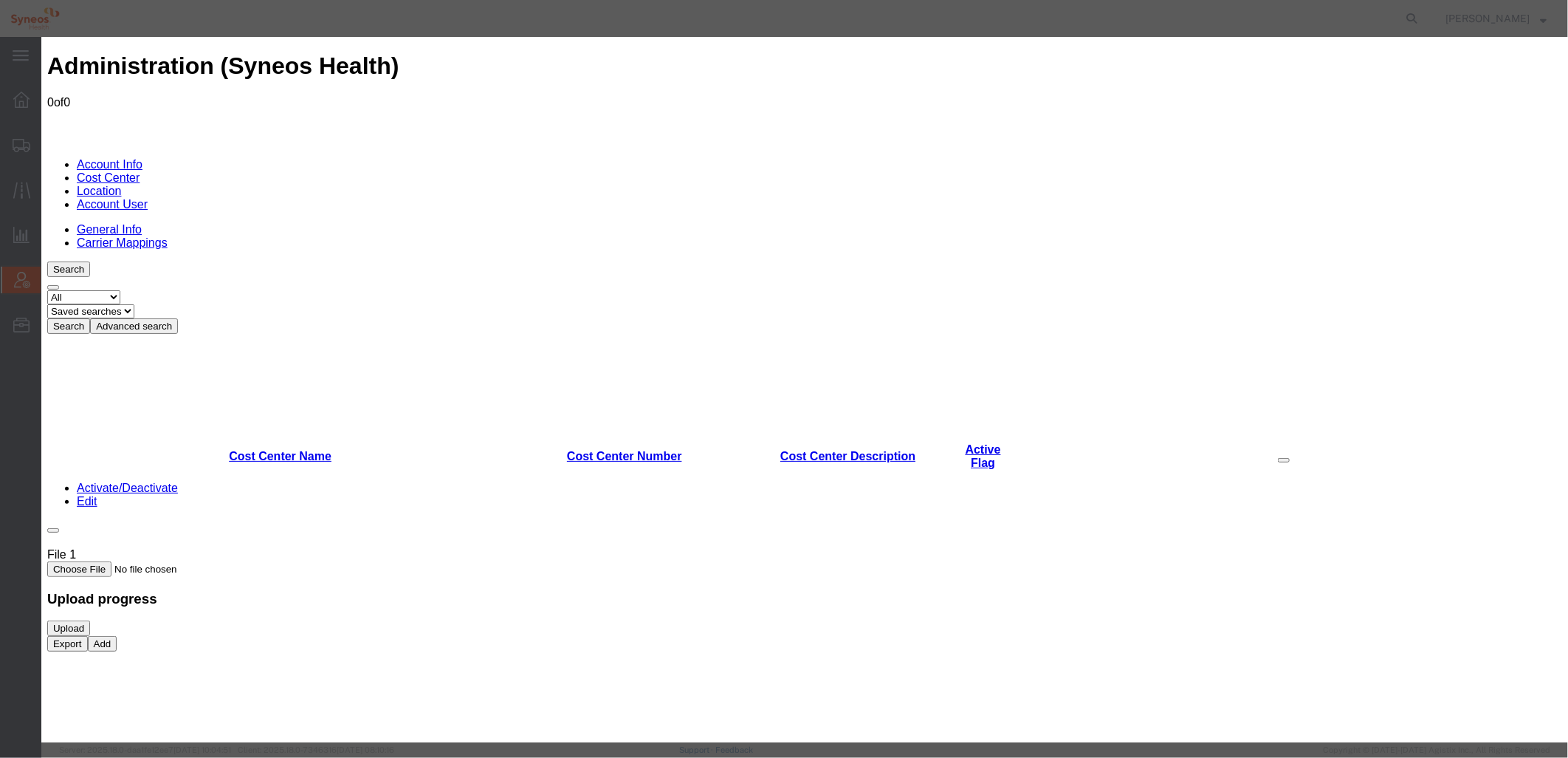
drag, startPoint x: 615, startPoint y: 196, endPoint x: 677, endPoint y: 201, distance: 62.2
drag, startPoint x: 716, startPoint y: 195, endPoint x: 449, endPoint y: 186, distance: 267.2
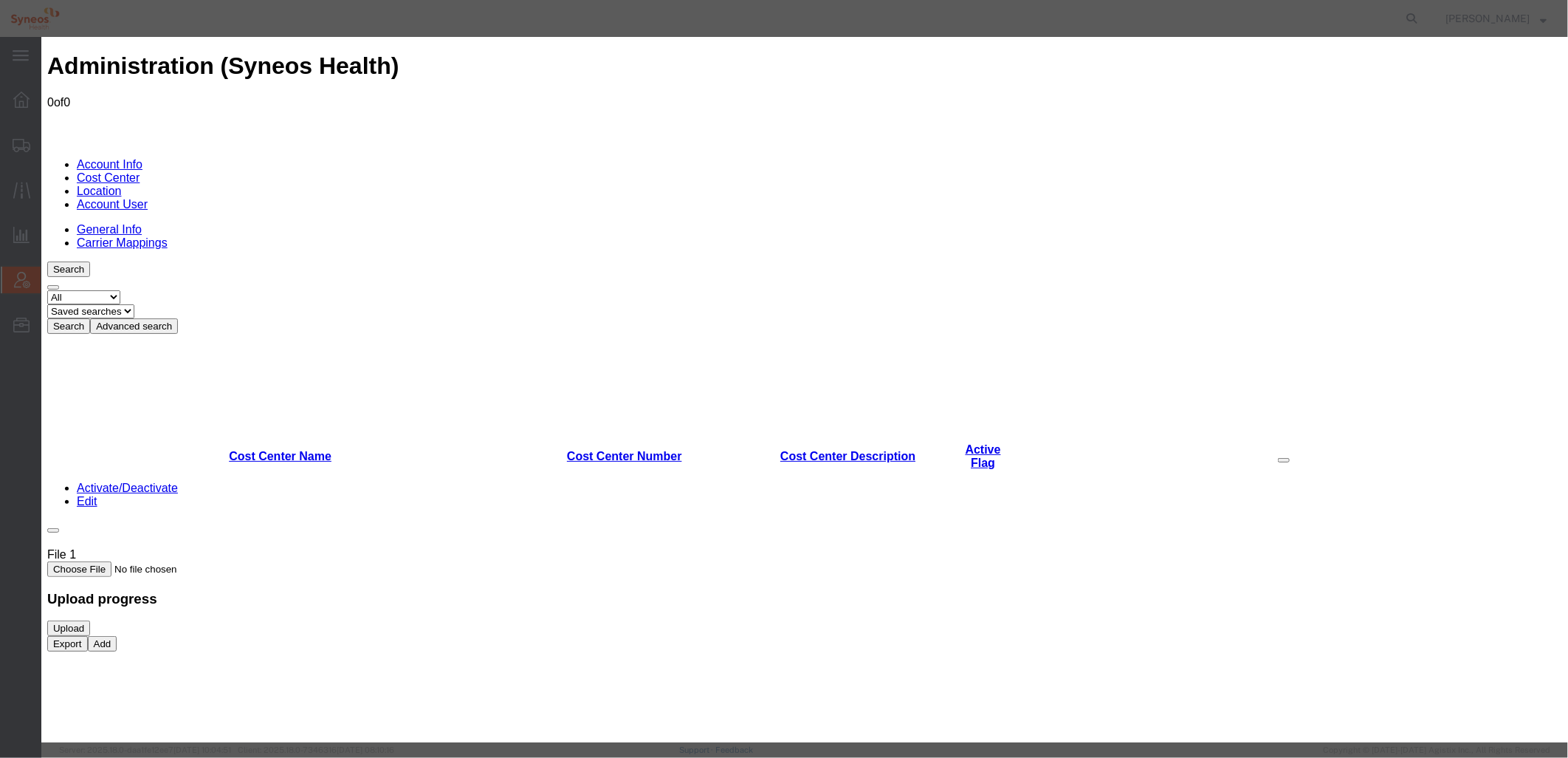
type input "Lilly-Omvoh 70721774"
paste input "Lilly-Omvoh 70721774"
type input "Lilly-Omvoh 70721774"
paste textarea "Lilly-Omvoh 70721774"
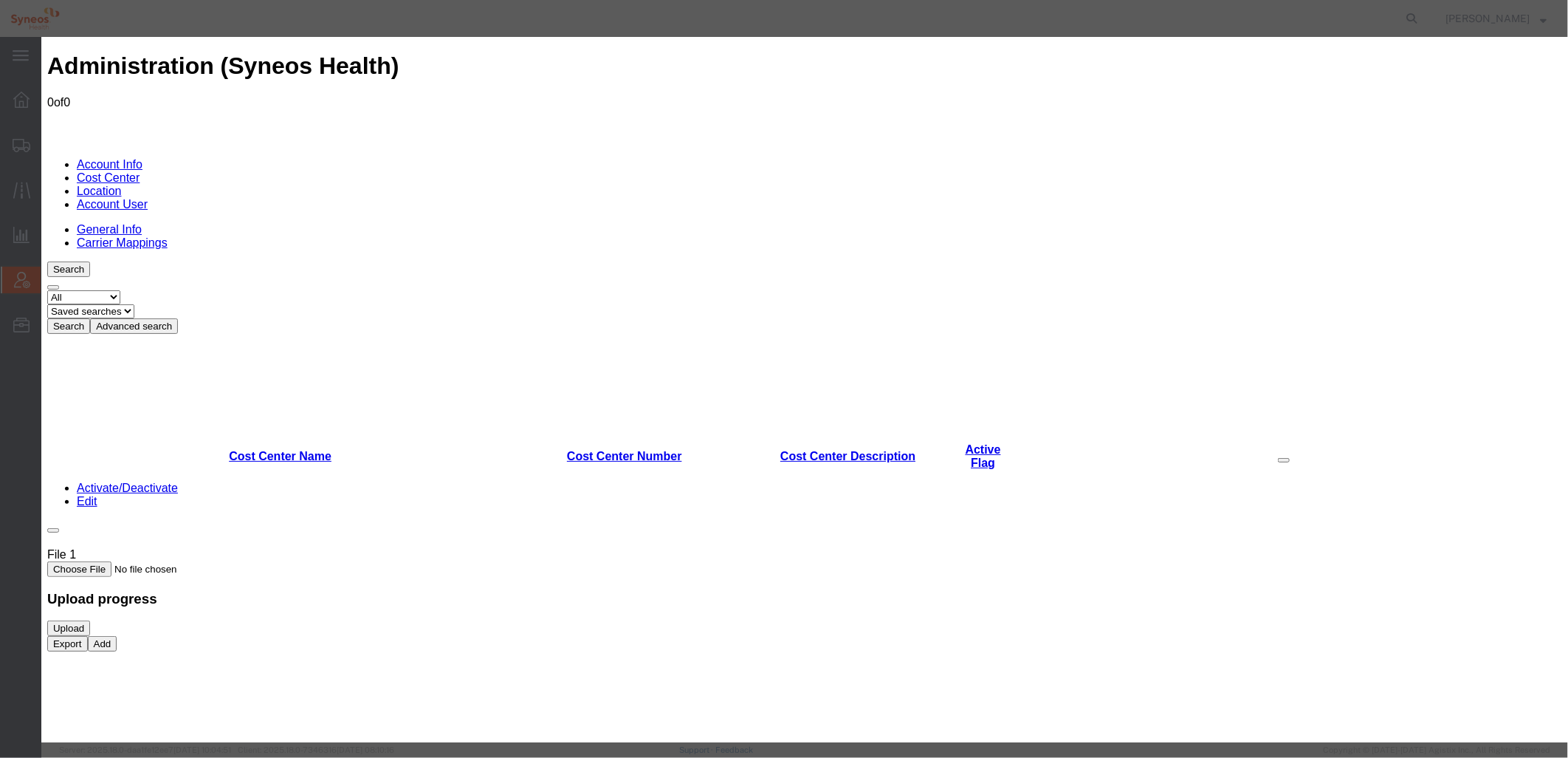
type textarea "Lilly-Omvoh 70721774"
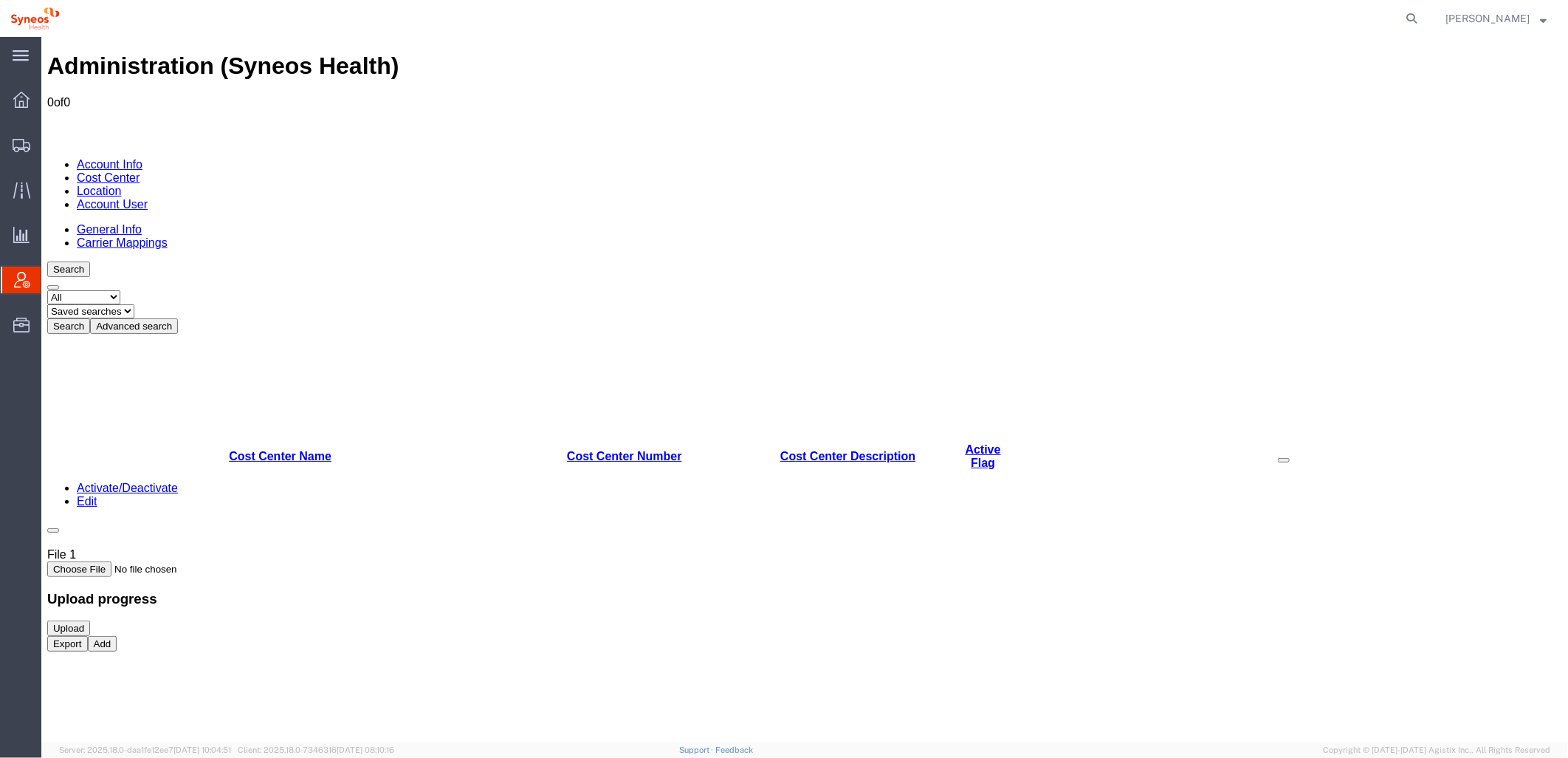
click at [120, 290] on select "Select status Active All Inactive" at bounding box center [83, 296] width 73 height 14
click at [46, 290] on select "Select status Active All Inactive" at bounding box center [83, 296] width 73 height 14
click at [133, 304] on select "Saved searches" at bounding box center [90, 310] width 87 height 14
click at [177, 318] on button "Advanced search" at bounding box center [133, 325] width 88 height 15
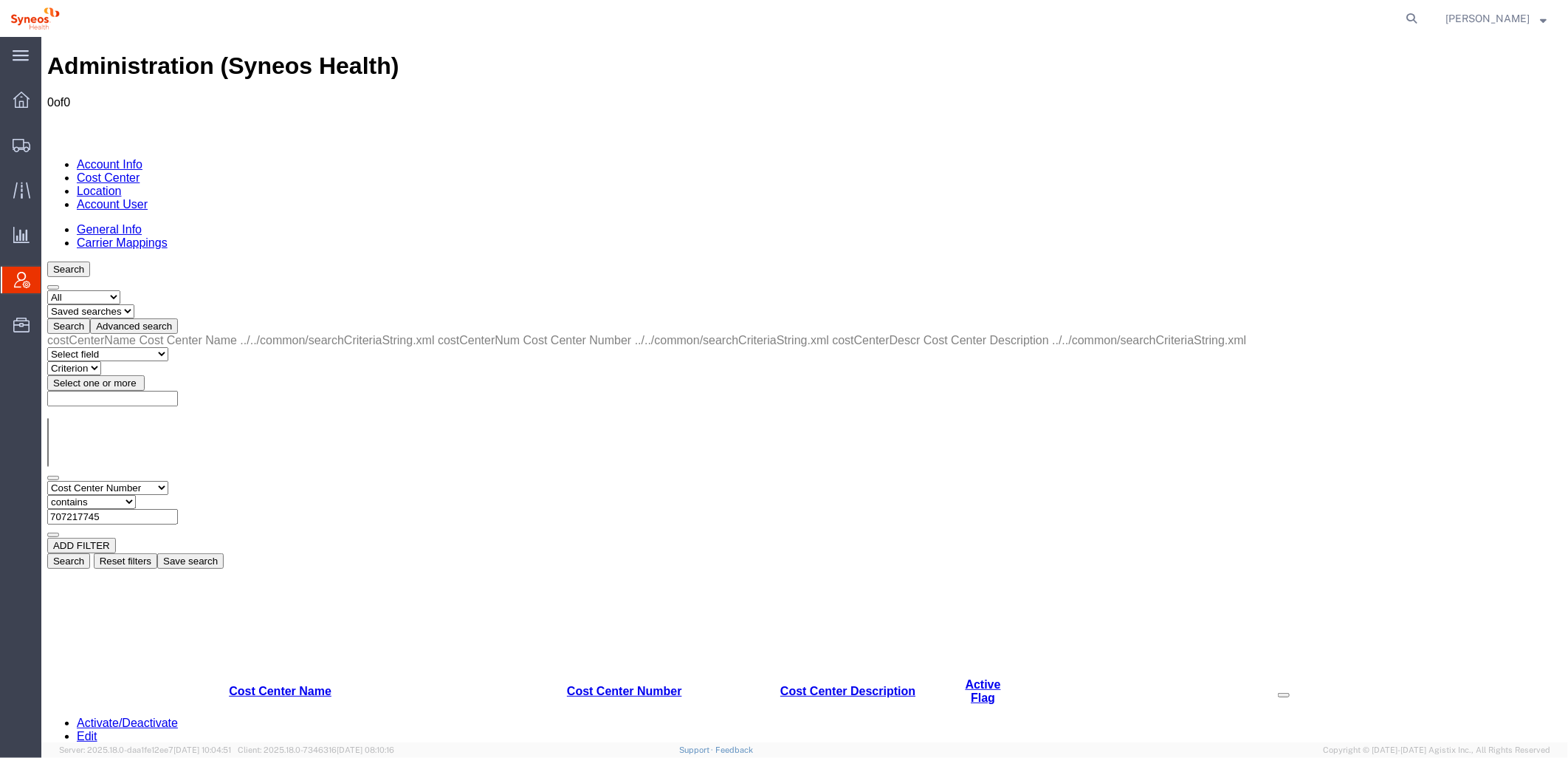
click at [90, 553] on button "Search" at bounding box center [68, 560] width 43 height 15
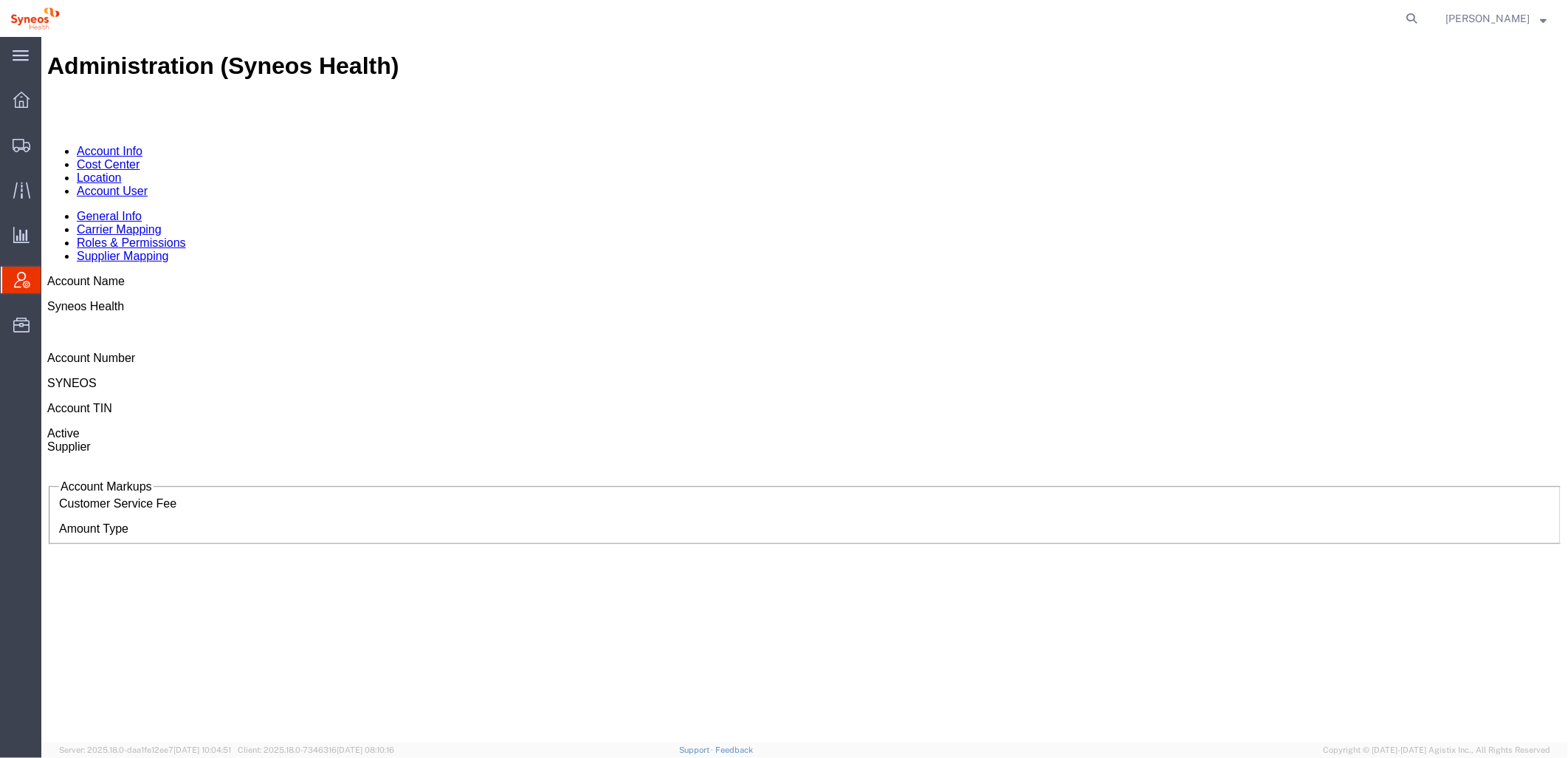
click at [139, 157] on link "Cost Center" at bounding box center [107, 163] width 63 height 12
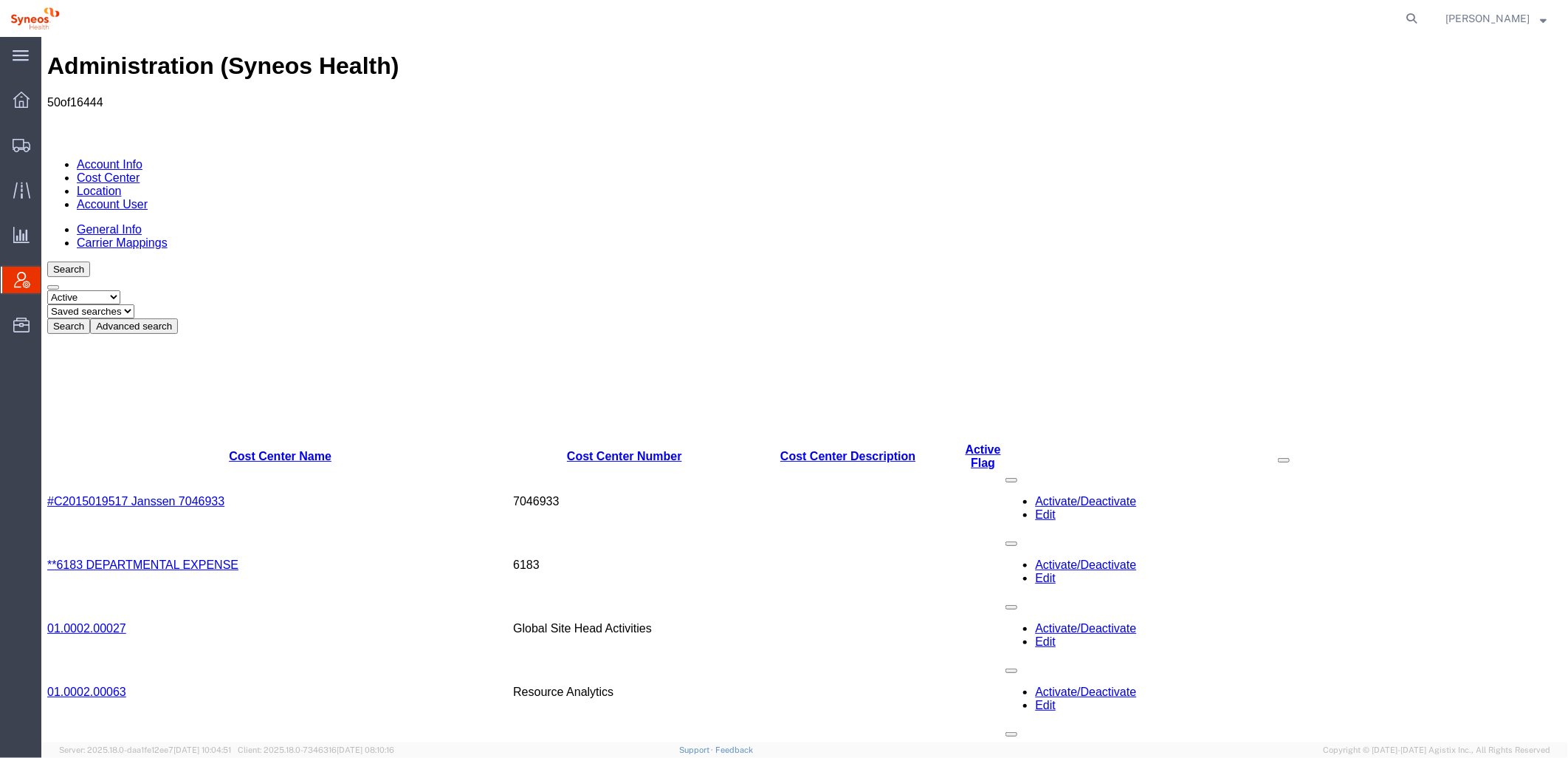
click at [177, 318] on button "Advanced search" at bounding box center [133, 325] width 88 height 15
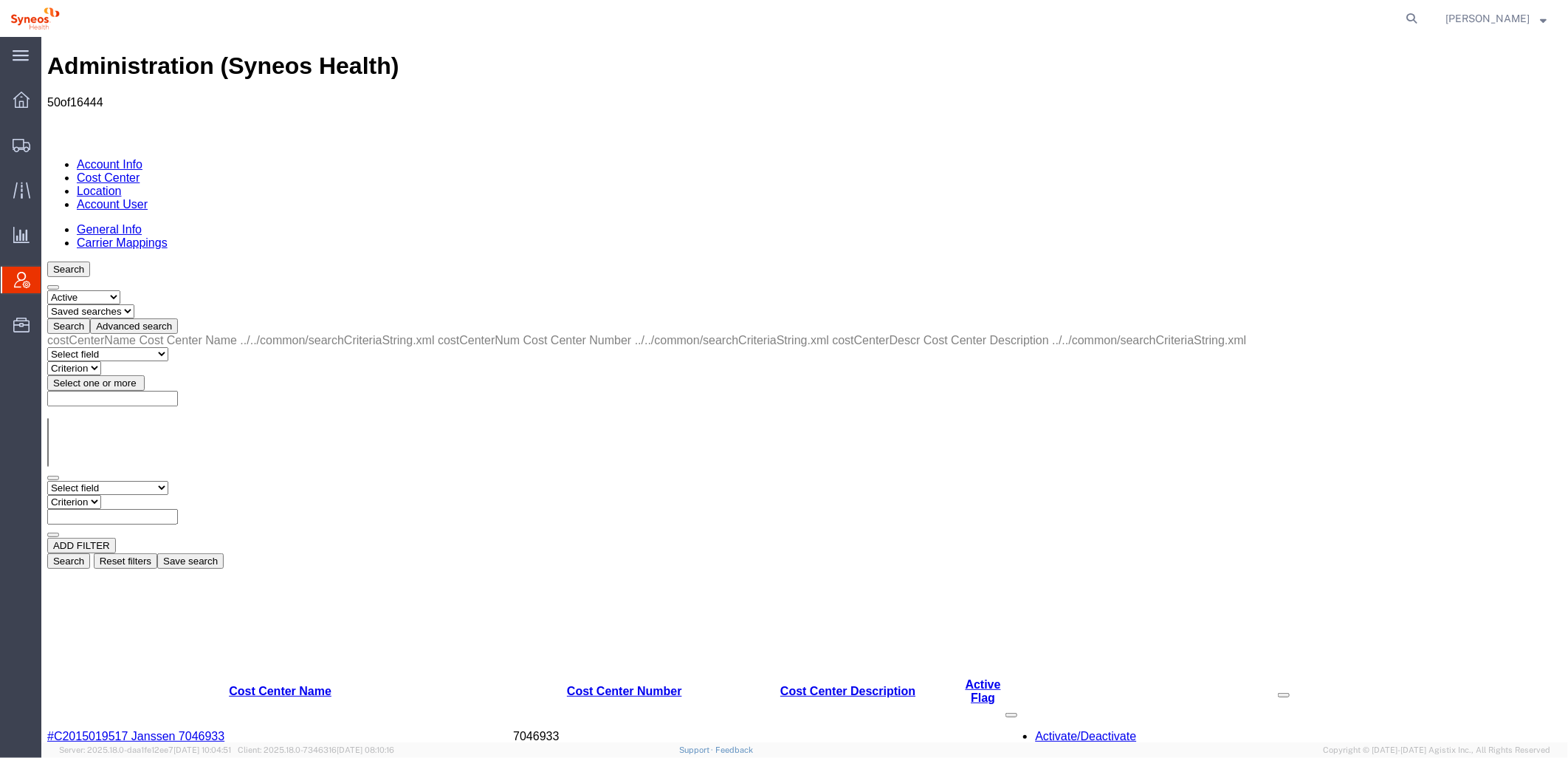
click at [120, 290] on select "Select status Active All Inactive" at bounding box center [83, 296] width 73 height 14
click at [46, 290] on select "Select status Active All Inactive" at bounding box center [83, 296] width 73 height 14
click at [137, 480] on select "Select field Cost Center Description Cost Center Name Cost Center Number" at bounding box center [107, 487] width 121 height 14
select select "costCenterDescr"
click at [46, 480] on select "Select field Cost Center Description Cost Center Name Cost Center Number" at bounding box center [107, 487] width 121 height 14
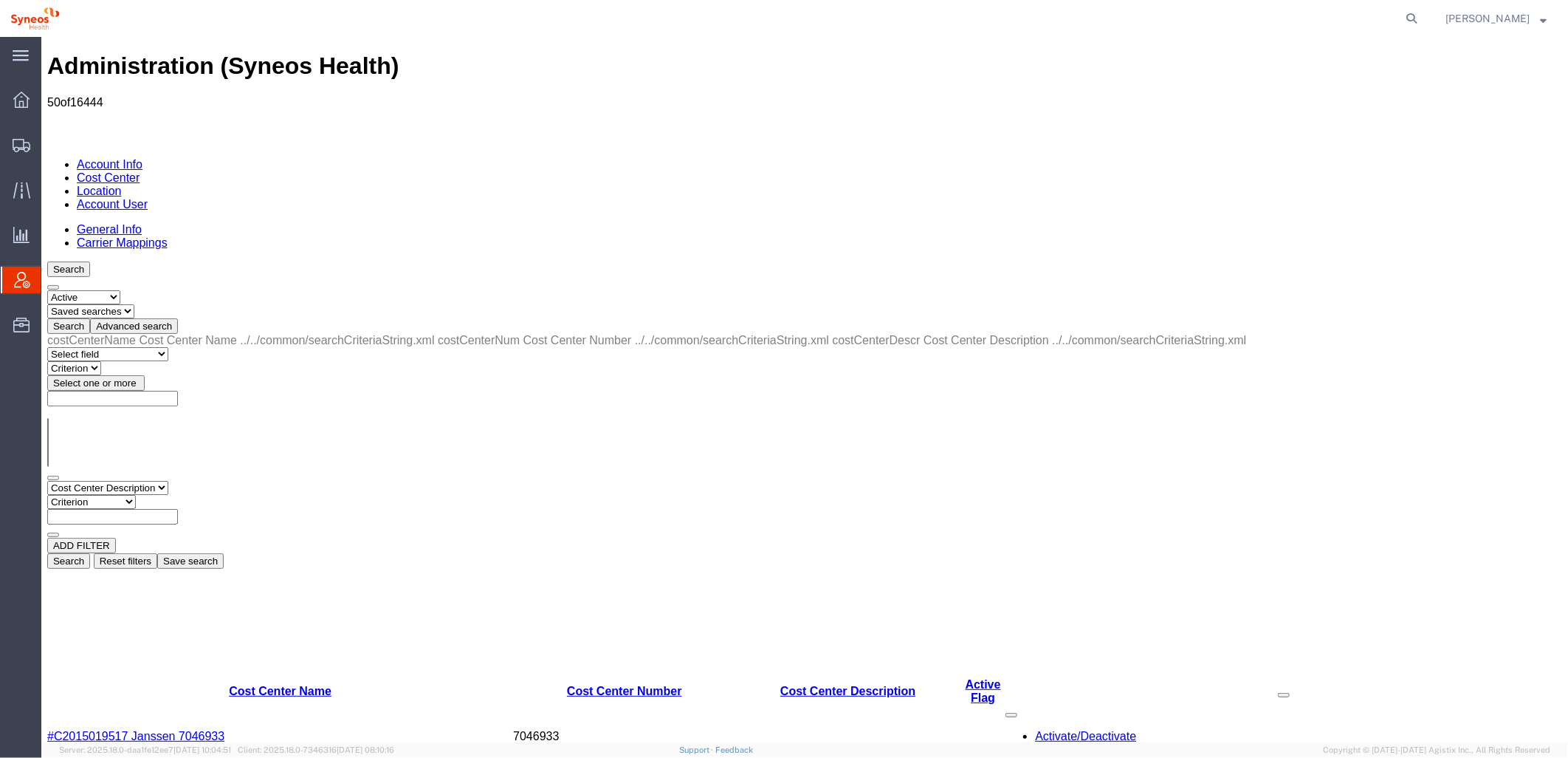
click at [135, 494] on select "Criterion contains does not contain is is blank is not blank starts with" at bounding box center [90, 501] width 89 height 14
select select "contains"
click at [135, 494] on select "Criterion contains does not contain is is blank is not blank starts with" at bounding box center [90, 501] width 89 height 14
paste input "Lilly-Omvoh 70721774"
type input "Lilly-Omvoh 70721774"
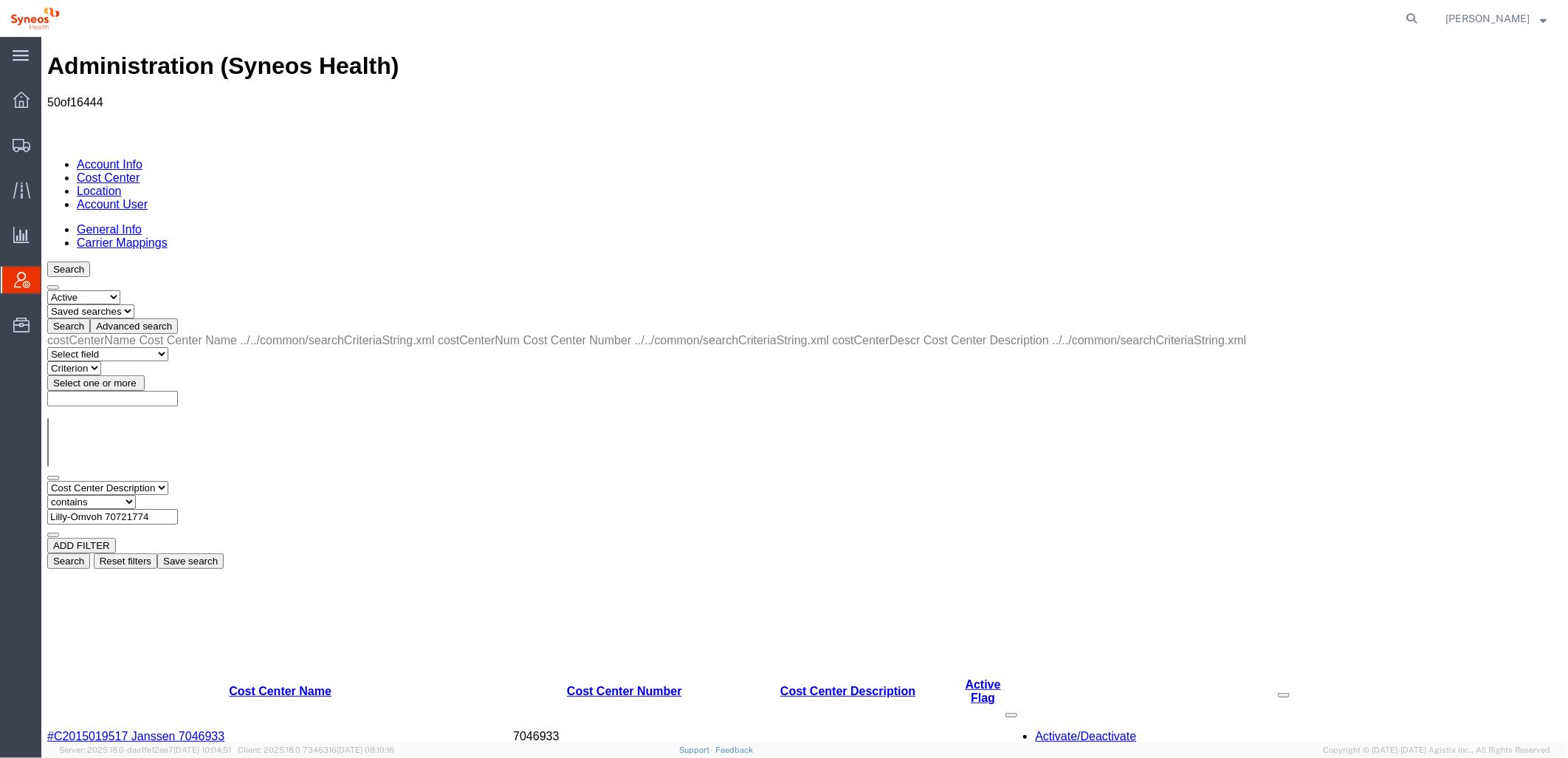
click at [90, 553] on button "Search" at bounding box center [68, 560] width 43 height 15
